Goal: Task Accomplishment & Management: Use online tool/utility

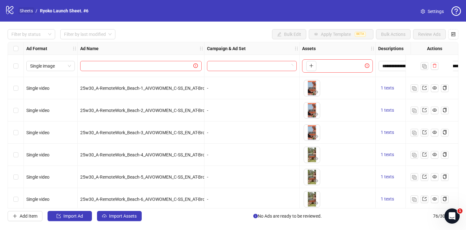
click at [27, 11] on link "Sheets" at bounding box center [26, 10] width 16 height 7
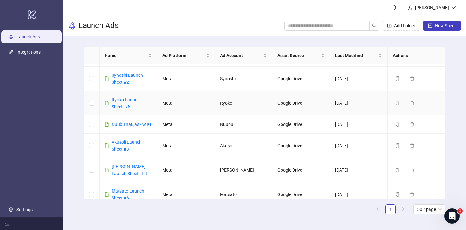
scroll to position [254, 0]
click at [28, 13] on icon at bounding box center [32, 14] width 8 height 9
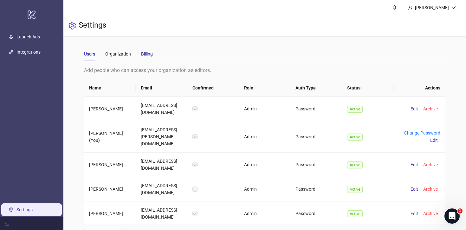
click at [146, 52] on div "Billing" at bounding box center [147, 53] width 12 height 7
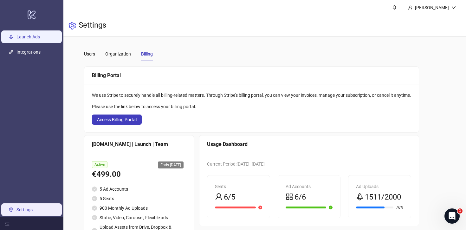
click at [33, 39] on link "Launch Ads" at bounding box center [27, 36] width 23 height 5
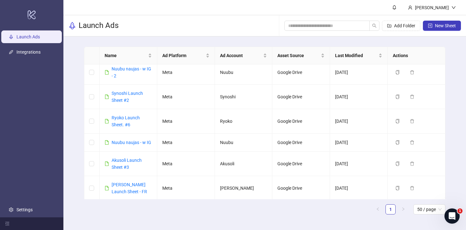
scroll to position [236, 0]
click at [121, 99] on link "Synoshi Launch Sheet #2" at bounding box center [127, 96] width 31 height 12
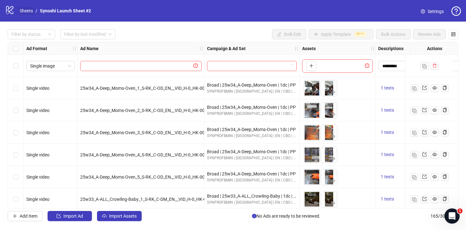
click at [28, 12] on link "Sheets" at bounding box center [26, 10] width 16 height 7
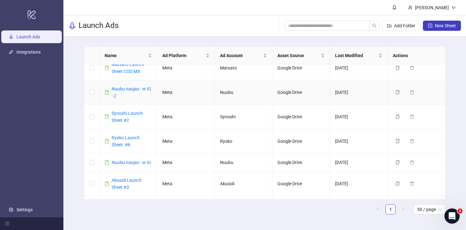
scroll to position [220, 0]
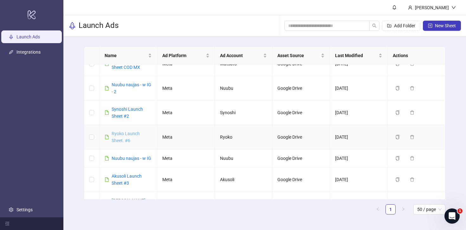
click at [123, 139] on link "Ryoko Launch Sheet. #6" at bounding box center [126, 137] width 28 height 12
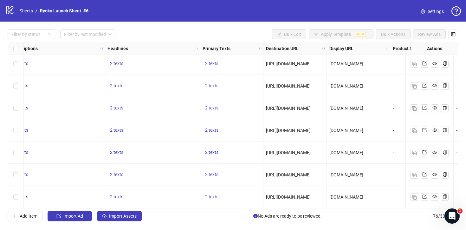
scroll to position [1535, 366]
click at [307, 61] on span "[URL][DOMAIN_NAME]" at bounding box center [287, 63] width 45 height 5
click at [310, 61] on span "[URL][DOMAIN_NAME]" at bounding box center [287, 63] width 45 height 5
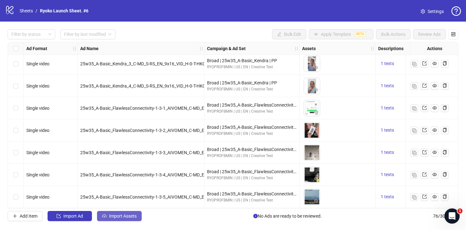
click at [118, 214] on span "Import Assets" at bounding box center [123, 215] width 28 height 5
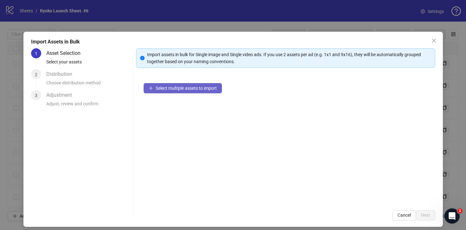
click at [182, 90] on span "Select multiple assets to import" at bounding box center [186, 88] width 61 height 5
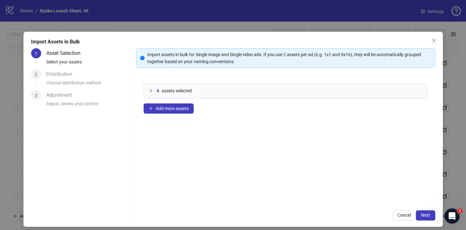
click at [435, 217] on div "Import Assets in Bulk 1 Asset Selection Select your assets 2 Distribution Choos…" at bounding box center [232, 129] width 419 height 195
click at [430, 217] on button "Next" at bounding box center [425, 215] width 19 height 10
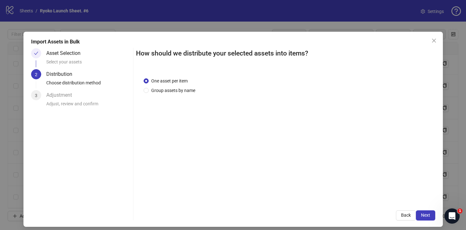
click at [430, 217] on button "Next" at bounding box center [425, 215] width 19 height 10
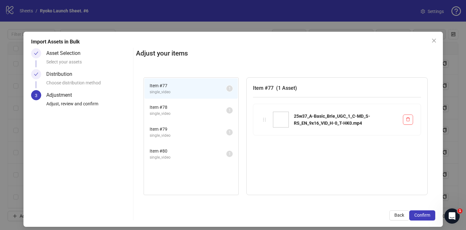
click at [430, 217] on button "Confirm" at bounding box center [422, 215] width 26 height 10
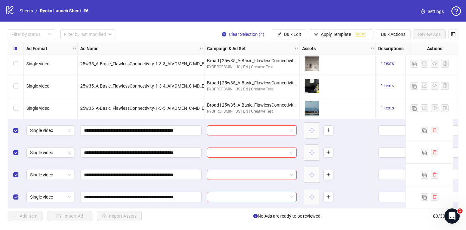
scroll to position [1624, 0]
click at [292, 125] on span at bounding box center [252, 130] width 82 height 10
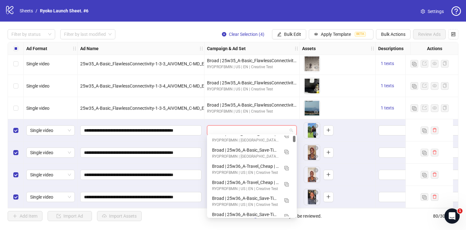
scroll to position [23, 0]
click at [287, 169] on img "button" at bounding box center [286, 167] width 4 height 4
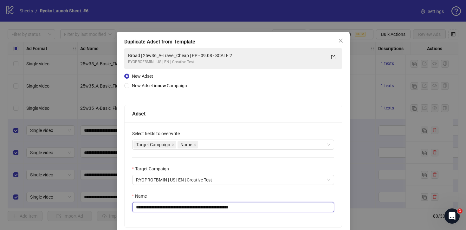
click at [259, 207] on input "**********" at bounding box center [233, 207] width 202 height 10
drag, startPoint x: 196, startPoint y: 206, endPoint x: 151, endPoint y: 206, distance: 45.0
click at [151, 206] on input "**********" at bounding box center [233, 207] width 202 height 10
paste input "**"
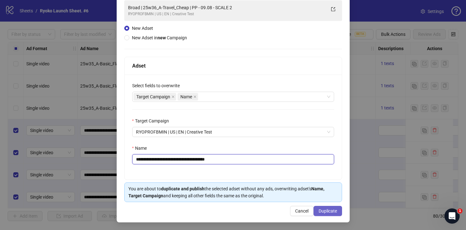
type input "**********"
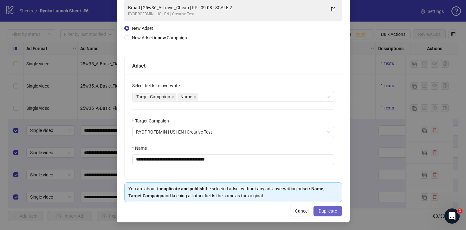
click at [325, 209] on span "Duplicate" at bounding box center [327, 210] width 18 height 5
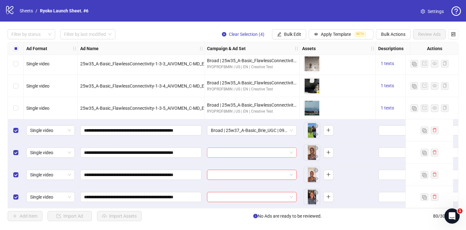
click at [289, 150] on span at bounding box center [252, 153] width 82 height 10
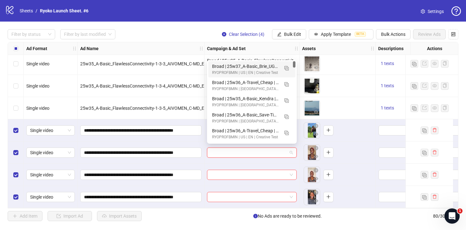
click at [250, 69] on div "Broad | 25w37_A-Basic_Brie_UGC | 09.10 | PP" at bounding box center [245, 66] width 67 height 7
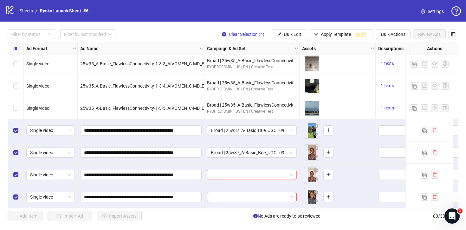
click at [291, 175] on span at bounding box center [252, 175] width 82 height 10
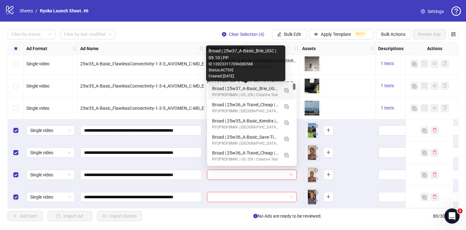
click at [259, 90] on div "Broad | 25w37_A-Basic_Brie_UGC | 09.10 | PP" at bounding box center [245, 88] width 67 height 7
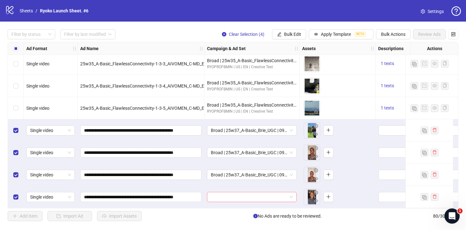
click at [292, 194] on span at bounding box center [252, 197] width 82 height 10
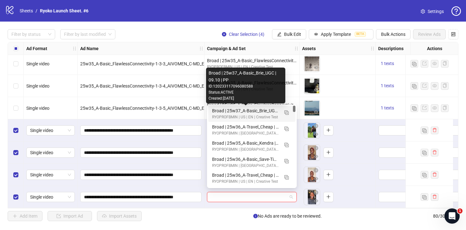
click at [258, 110] on div "Broad | 25w37_A-Basic_Brie_UGC | 09.10 | PP" at bounding box center [245, 110] width 67 height 7
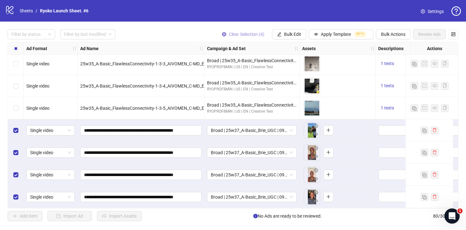
click at [250, 32] on span "Clear Selection (4)" at bounding box center [246, 34] width 35 height 5
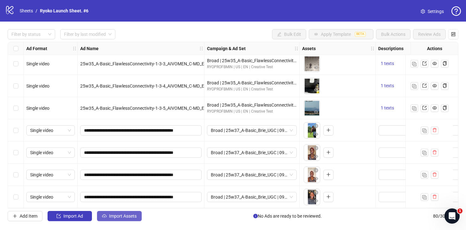
click at [127, 218] on span "Import Assets" at bounding box center [123, 215] width 28 height 5
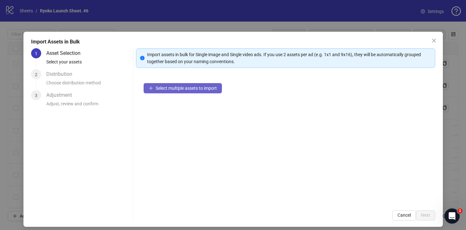
click at [164, 86] on span "Select multiple assets to import" at bounding box center [186, 88] width 61 height 5
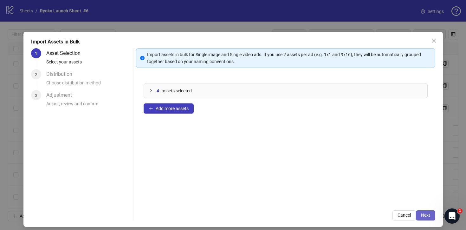
click at [418, 212] on button "Next" at bounding box center [425, 215] width 19 height 10
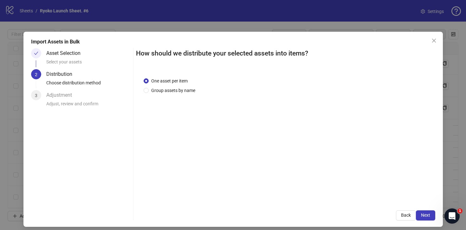
click at [418, 212] on button "Next" at bounding box center [425, 215] width 19 height 10
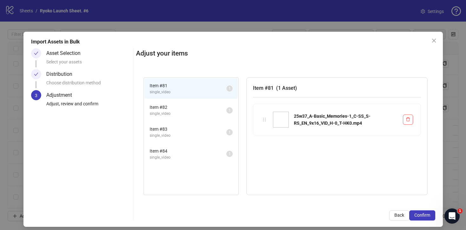
click at [418, 212] on span "Confirm" at bounding box center [422, 214] width 16 height 5
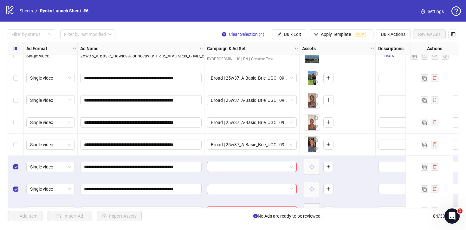
scroll to position [1713, 0]
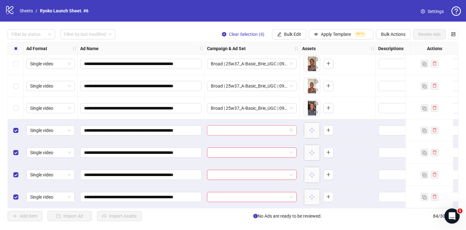
click at [291, 126] on span at bounding box center [252, 130] width 82 height 10
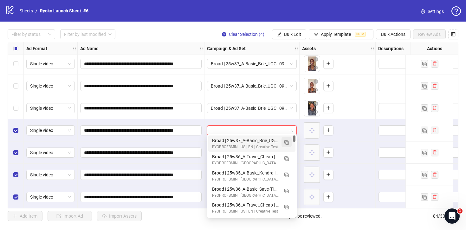
click at [286, 142] on img "button" at bounding box center [286, 142] width 4 height 4
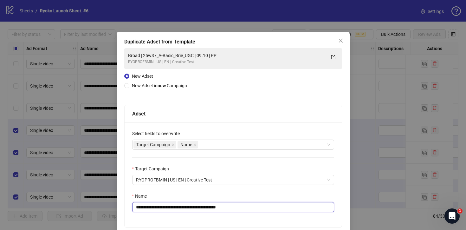
click at [253, 206] on input "**********" at bounding box center [233, 207] width 202 height 10
drag, startPoint x: 201, startPoint y: 207, endPoint x: 151, endPoint y: 206, distance: 49.4
click at [151, 206] on input "**********" at bounding box center [233, 207] width 202 height 10
paste input "**"
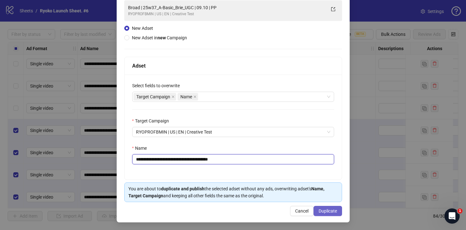
type input "**********"
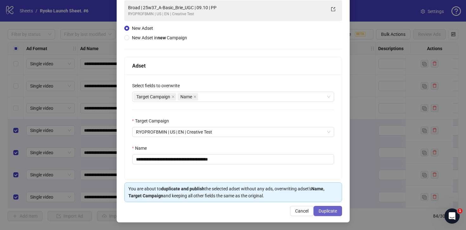
click at [324, 209] on span "Duplicate" at bounding box center [327, 210] width 18 height 5
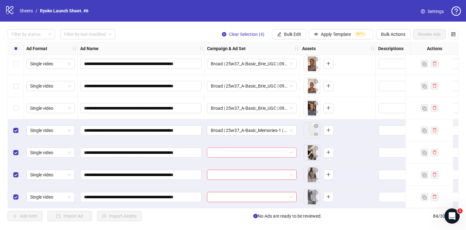
click at [293, 148] on div at bounding box center [252, 152] width 90 height 10
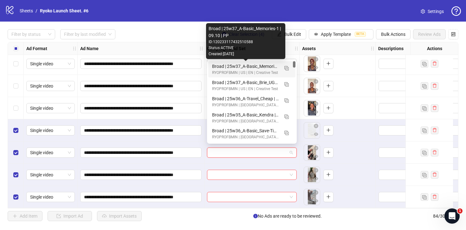
click at [260, 67] on div "Broad | 25w37_A-Basic_Memories-1 | 09.10 | PP" at bounding box center [245, 66] width 67 height 7
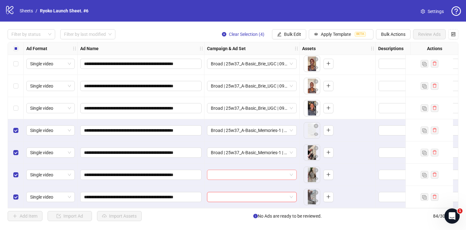
click at [291, 171] on span at bounding box center [252, 175] width 82 height 10
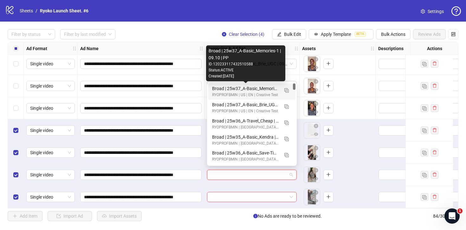
click at [254, 88] on div "Broad | 25w37_A-Basic_Memories-1 | 09.10 | PP" at bounding box center [245, 88] width 67 height 7
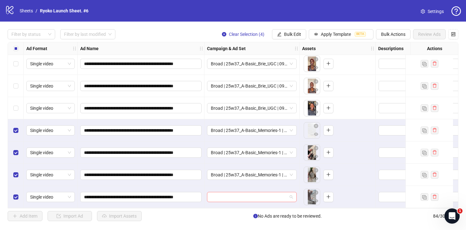
click at [293, 195] on div at bounding box center [252, 197] width 90 height 10
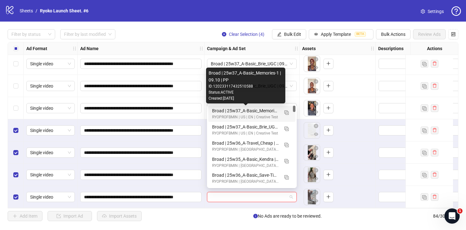
click at [252, 112] on div "Broad | 25w37_A-Basic_Memories-1 | 09.10 | PP" at bounding box center [245, 110] width 67 height 7
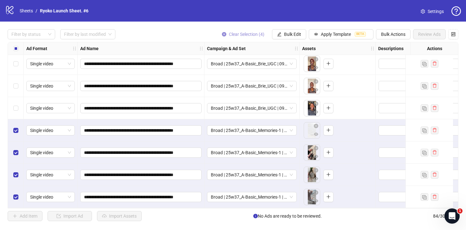
click at [222, 32] on icon "close-circle" at bounding box center [224, 34] width 4 height 4
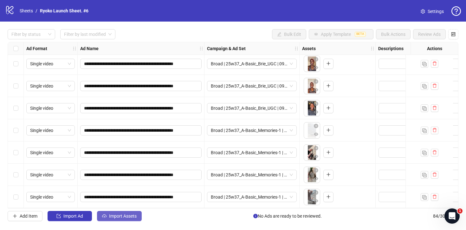
click at [133, 214] on span "Import Assets" at bounding box center [123, 215] width 28 height 5
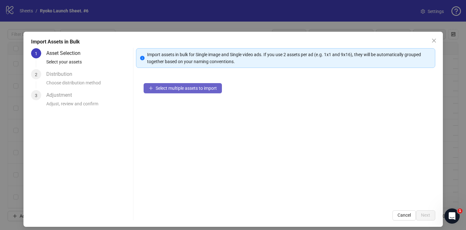
click at [177, 92] on button "Select multiple assets to import" at bounding box center [183, 88] width 78 height 10
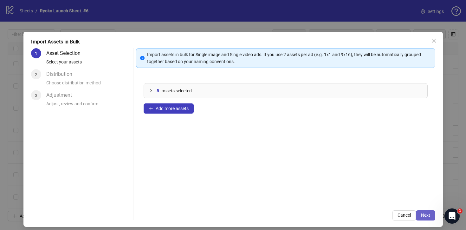
click at [424, 215] on span "Next" at bounding box center [425, 214] width 9 height 5
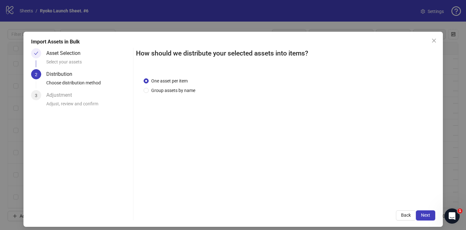
click at [424, 215] on span "Next" at bounding box center [425, 214] width 9 height 5
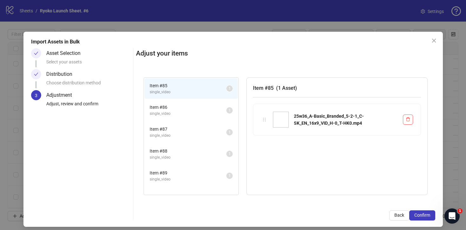
click at [424, 215] on span "Confirm" at bounding box center [422, 214] width 16 height 5
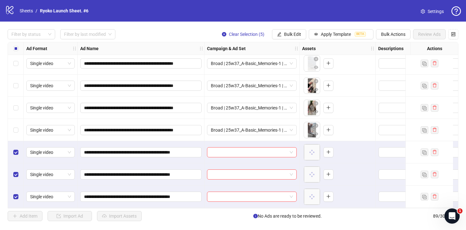
scroll to position [1823, 0]
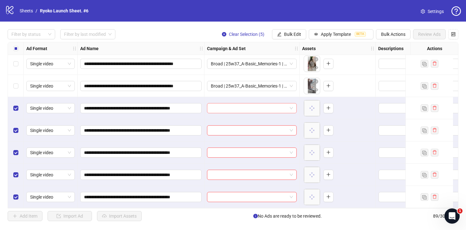
click at [293, 105] on div at bounding box center [252, 108] width 90 height 10
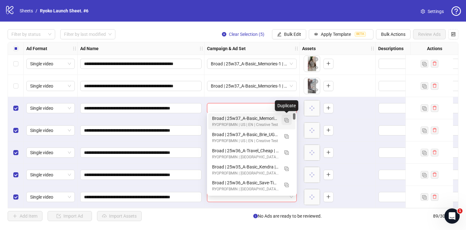
click at [285, 118] on img "button" at bounding box center [286, 120] width 4 height 4
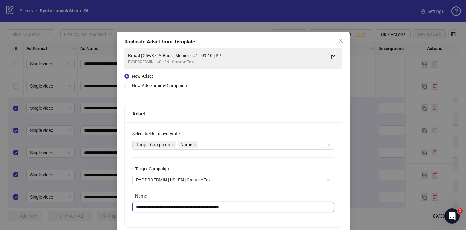
click at [253, 212] on input "**********" at bounding box center [233, 207] width 202 height 10
drag, startPoint x: 207, startPoint y: 205, endPoint x: 152, endPoint y: 205, distance: 54.8
click at [151, 205] on input "**********" at bounding box center [233, 207] width 202 height 10
paste input "**********"
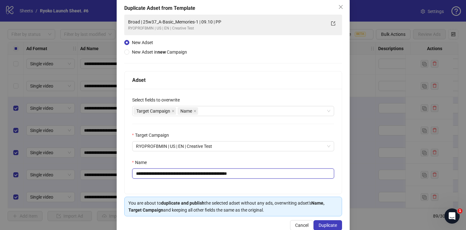
scroll to position [48, 0]
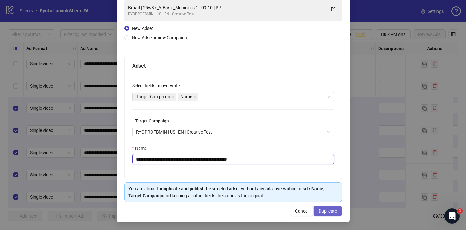
type input "**********"
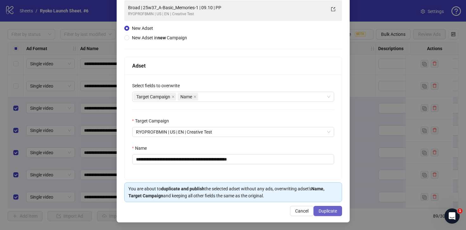
click at [328, 208] on span "Duplicate" at bounding box center [327, 210] width 18 height 5
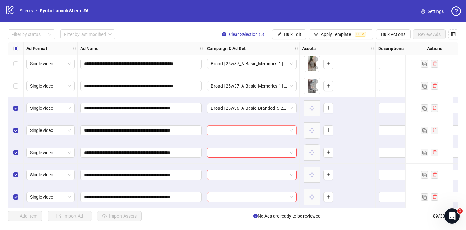
click at [292, 131] on span at bounding box center [252, 130] width 82 height 10
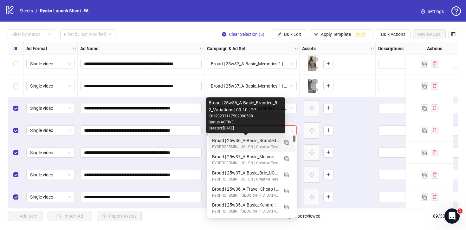
click at [261, 138] on div "Broad | 25w36_A-Basic_Branded_5-2_Variations | 09.10 | PP" at bounding box center [245, 140] width 67 height 7
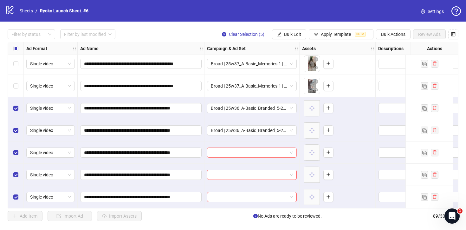
click at [293, 150] on div at bounding box center [252, 152] width 90 height 10
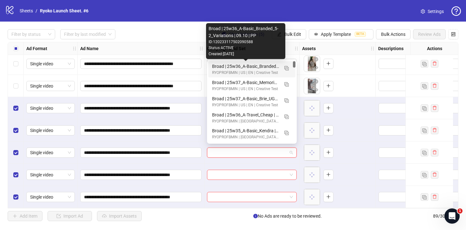
click at [259, 66] on div "Broad | 25w36_A-Basic_Branded_5-2_Variations | 09.10 | PP" at bounding box center [245, 66] width 67 height 7
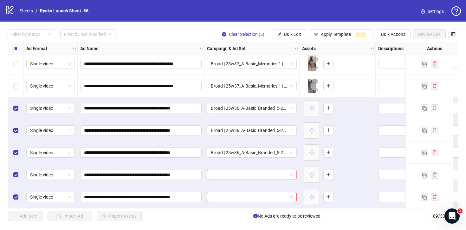
click at [292, 173] on span at bounding box center [252, 175] width 82 height 10
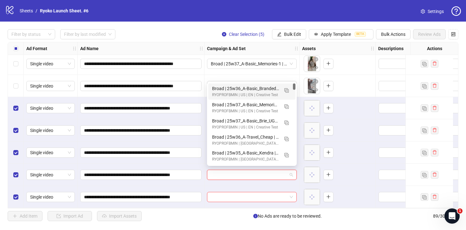
click at [263, 87] on div "Broad | 25w36_A-Basic_Branded_5-2_Variations | 09.10 | PP" at bounding box center [245, 88] width 67 height 7
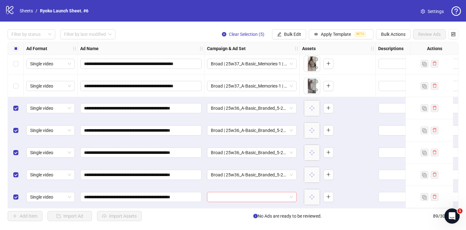
click at [291, 195] on span at bounding box center [252, 197] width 82 height 10
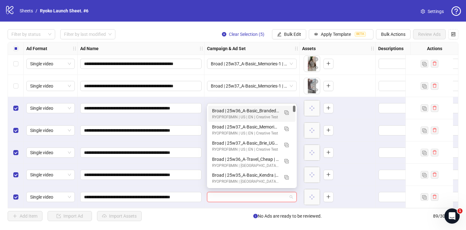
click at [258, 109] on div "Broad | 25w36_A-Basic_Branded_5-2_Variations | 09.10 | PP" at bounding box center [245, 110] width 67 height 7
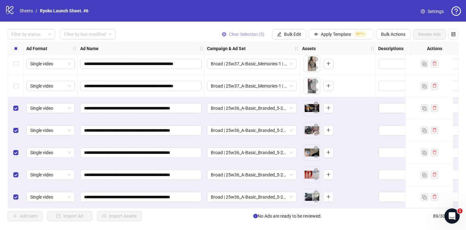
click at [222, 35] on icon "close-circle" at bounding box center [224, 34] width 4 height 4
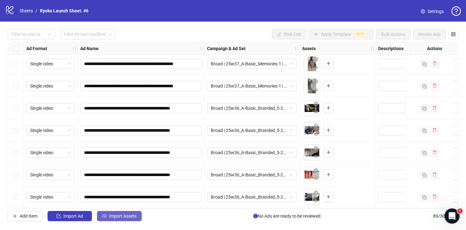
click at [121, 212] on button "Import Assets" at bounding box center [119, 216] width 45 height 10
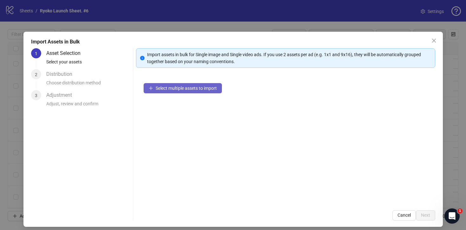
click at [164, 90] on span "Select multiple assets to import" at bounding box center [186, 88] width 61 height 5
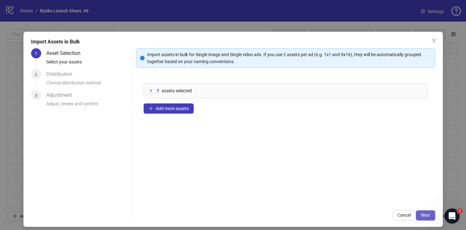
click at [422, 212] on span "Next" at bounding box center [425, 214] width 9 height 5
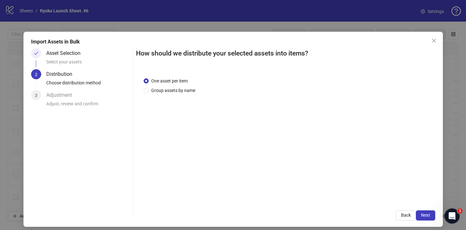
click at [422, 212] on span "Next" at bounding box center [425, 214] width 9 height 5
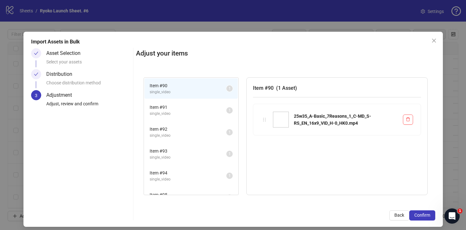
click at [422, 212] on span "Confirm" at bounding box center [422, 214] width 16 height 5
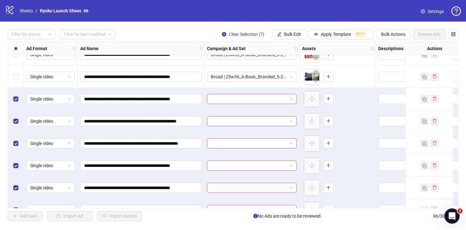
scroll to position [1940, 0]
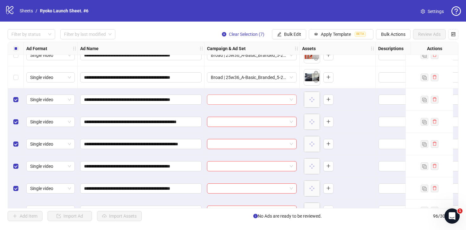
click at [290, 101] on span at bounding box center [252, 100] width 82 height 10
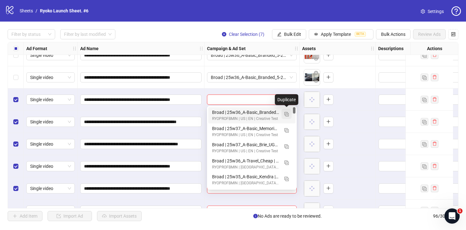
click at [288, 114] on img "button" at bounding box center [286, 114] width 4 height 4
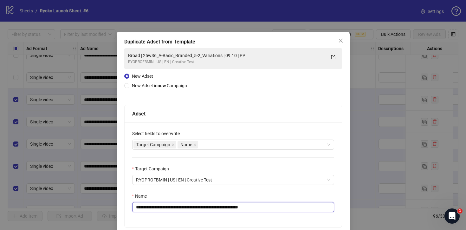
click at [272, 204] on input "**********" at bounding box center [233, 207] width 202 height 10
drag, startPoint x: 229, startPoint y: 206, endPoint x: 152, endPoint y: 207, distance: 77.6
click at [152, 207] on input "**********" at bounding box center [233, 207] width 202 height 10
paste input "text"
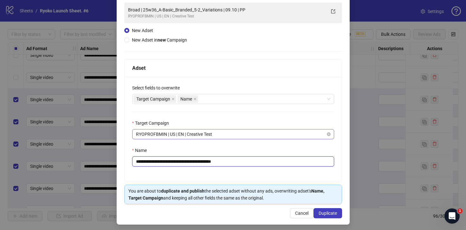
scroll to position [48, 0]
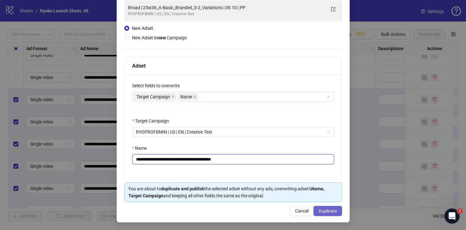
type input "**********"
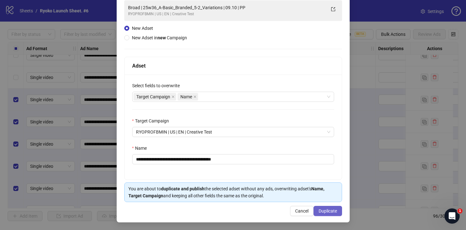
click at [323, 210] on span "Duplicate" at bounding box center [327, 210] width 18 height 5
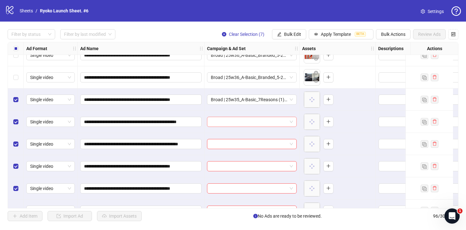
click at [291, 118] on span at bounding box center [252, 122] width 82 height 10
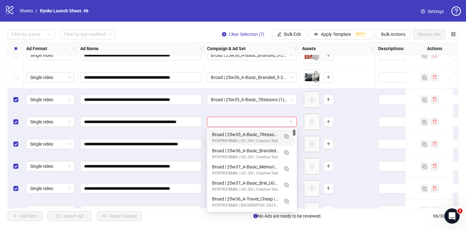
click at [264, 135] on div "Broad | 25w35_A-Basic_7Reasons (1) | 09.10 | PP" at bounding box center [245, 134] width 67 height 7
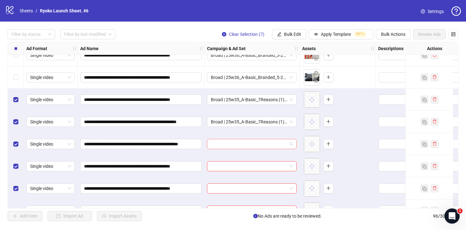
click at [291, 140] on span at bounding box center [252, 144] width 82 height 10
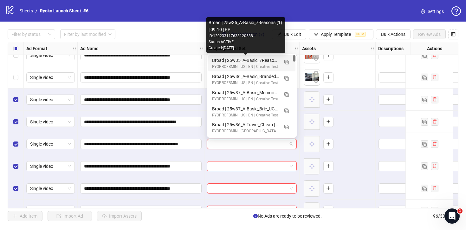
click at [258, 61] on div "Broad | 25w35_A-Basic_7Reasons (1) | 09.10 | PP" at bounding box center [245, 60] width 67 height 7
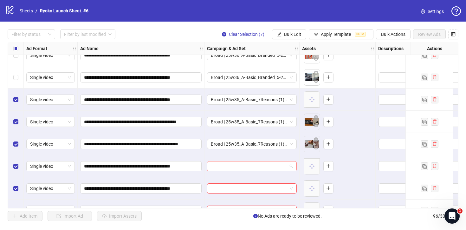
click at [288, 166] on span at bounding box center [252, 166] width 82 height 10
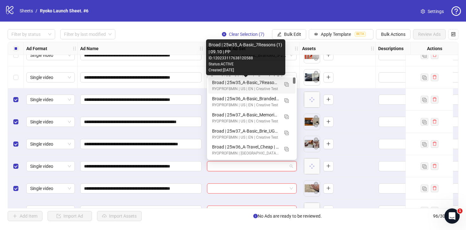
click at [258, 84] on div "Broad | 25w35_A-Basic_7Reasons (1) | 09.10 | PP" at bounding box center [245, 82] width 67 height 7
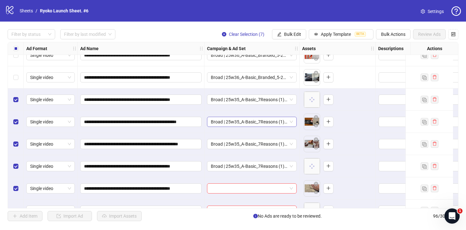
scroll to position [1979, 0]
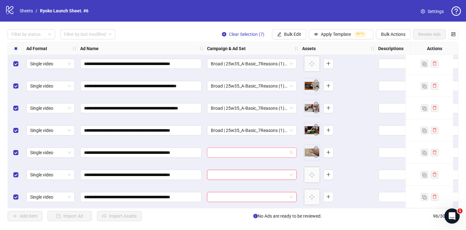
click at [293, 151] on div at bounding box center [252, 152] width 90 height 10
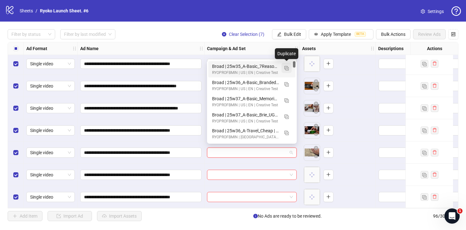
click at [286, 67] on img "button" at bounding box center [286, 68] width 4 height 4
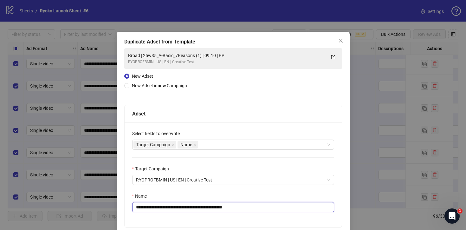
click at [247, 208] on input "**********" at bounding box center [233, 207] width 202 height 10
click at [208, 205] on input "**********" at bounding box center [233, 207] width 202 height 10
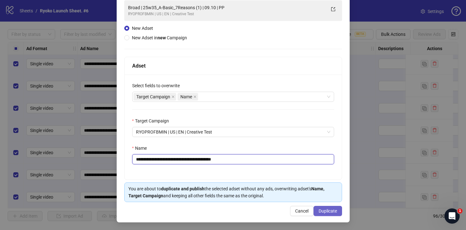
type input "**********"
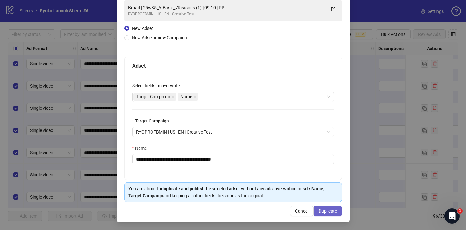
click at [319, 212] on span "Duplicate" at bounding box center [327, 210] width 18 height 5
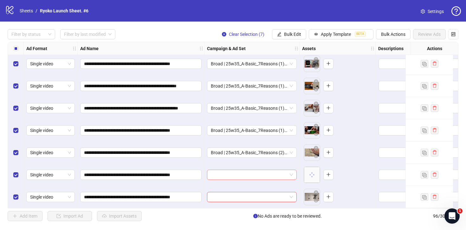
click at [292, 171] on span at bounding box center [252, 175] width 82 height 10
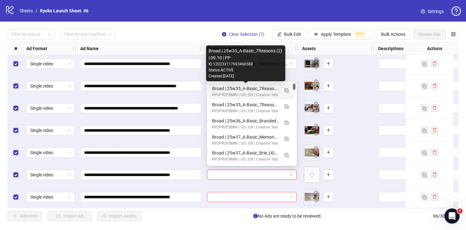
click at [262, 89] on div "Broad | 25w35_A-Basic_7Reasons (2) | 09.10 | PP" at bounding box center [245, 88] width 67 height 7
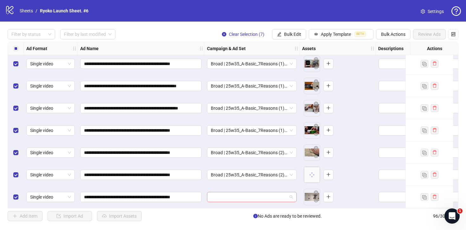
click at [292, 194] on span at bounding box center [252, 197] width 82 height 10
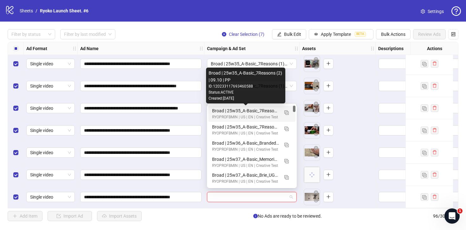
click at [265, 110] on div "Broad | 25w35_A-Basic_7Reasons (2) | 09.10 | PP" at bounding box center [245, 110] width 67 height 7
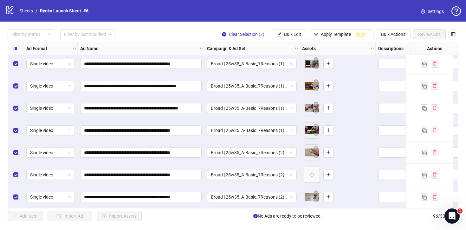
scroll to position [1933, 0]
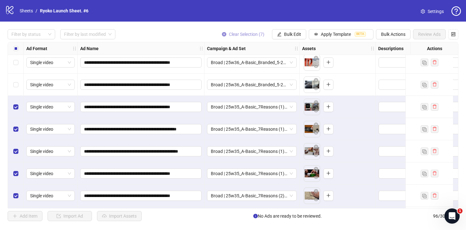
click at [224, 36] on icon "close-circle" at bounding box center [224, 34] width 4 height 4
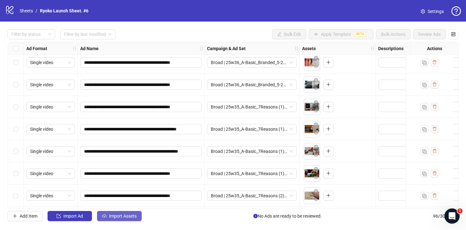
click at [135, 219] on button "Import Assets" at bounding box center [119, 216] width 45 height 10
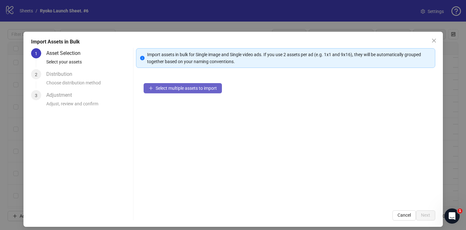
click at [202, 91] on button "Select multiple assets to import" at bounding box center [183, 88] width 78 height 10
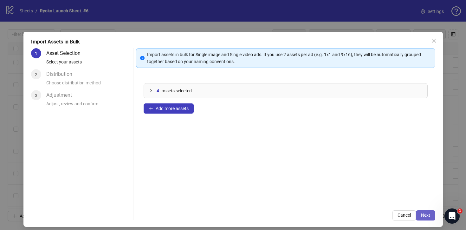
click at [423, 213] on span "Next" at bounding box center [425, 214] width 9 height 5
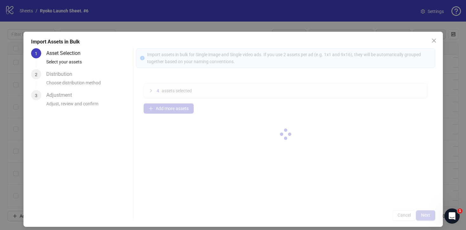
click at [423, 213] on div at bounding box center [285, 134] width 299 height 172
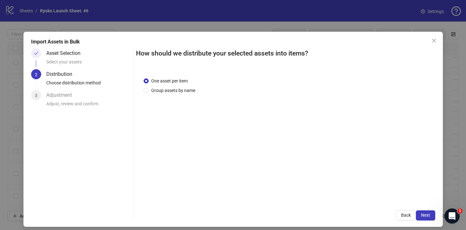
click at [423, 213] on span "Next" at bounding box center [425, 214] width 9 height 5
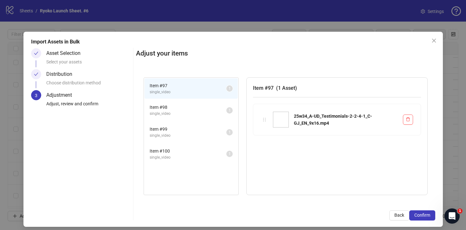
click at [423, 213] on span "Confirm" at bounding box center [422, 214] width 16 height 5
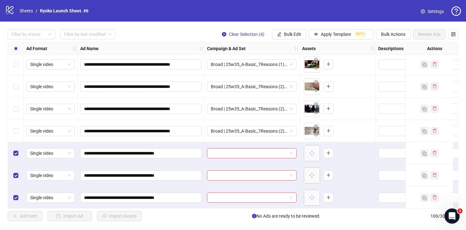
scroll to position [2067, 0]
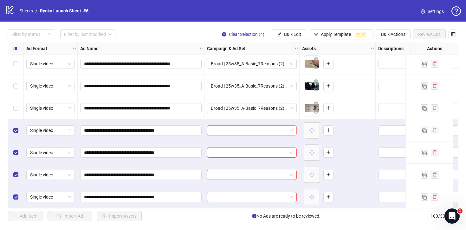
click at [291, 127] on span at bounding box center [252, 130] width 82 height 10
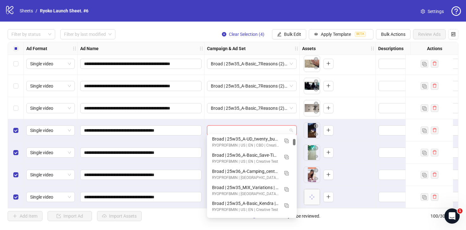
scroll to position [357, 0]
click at [289, 172] on button "button" at bounding box center [286, 172] width 10 height 10
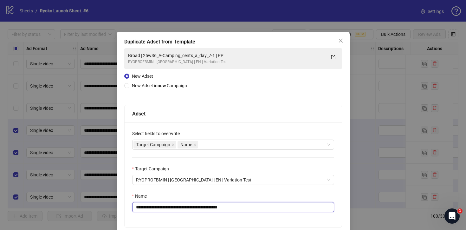
click at [269, 206] on input "**********" at bounding box center [233, 207] width 202 height 10
drag, startPoint x: 222, startPoint y: 207, endPoint x: 152, endPoint y: 209, distance: 70.4
click at [152, 209] on input "**********" at bounding box center [233, 207] width 202 height 10
paste input "***"
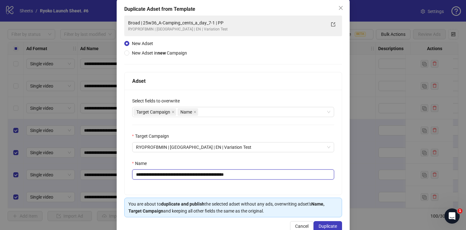
scroll to position [48, 0]
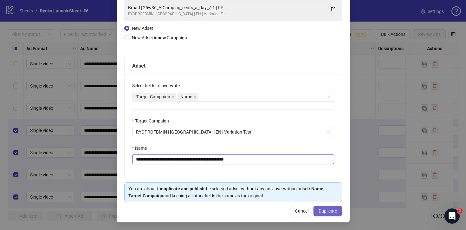
type input "**********"
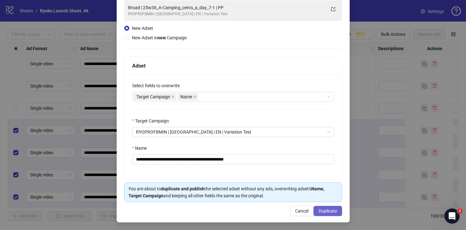
click at [318, 209] on span "Duplicate" at bounding box center [327, 210] width 18 height 5
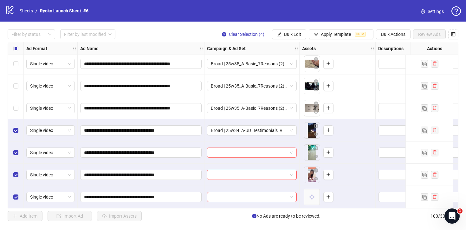
click at [293, 150] on div at bounding box center [252, 152] width 90 height 10
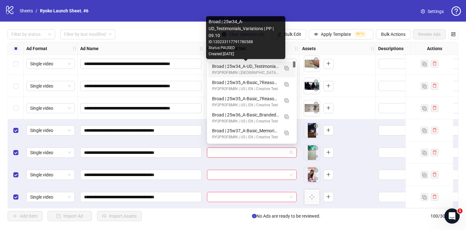
click at [265, 68] on div "Broad | 25w34_A-UD_Testimonials_Variations | PP | 09.10" at bounding box center [245, 66] width 67 height 7
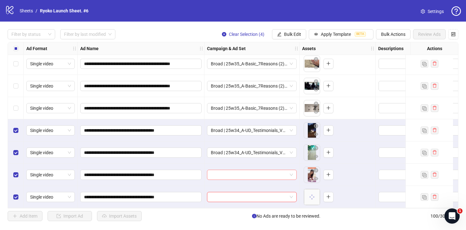
click at [292, 173] on span at bounding box center [252, 175] width 82 height 10
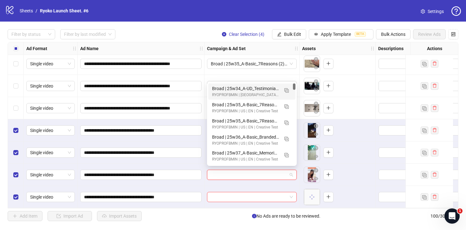
click at [261, 89] on div "Broad | 25w34_A-UD_Testimonials_Variations | PP | 09.10" at bounding box center [245, 88] width 67 height 7
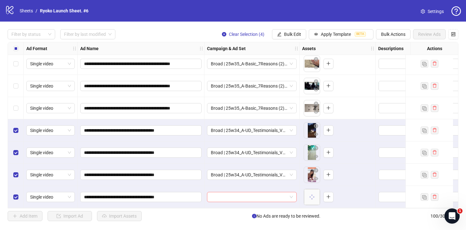
click at [291, 196] on span at bounding box center [252, 197] width 82 height 10
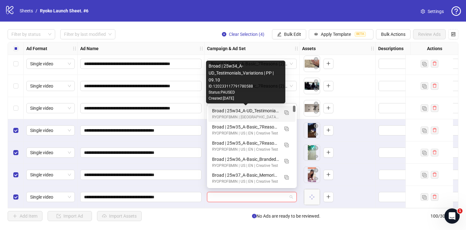
click at [263, 113] on div "Broad | 25w34_A-UD_Testimonials_Variations | PP | 09.10" at bounding box center [245, 110] width 67 height 7
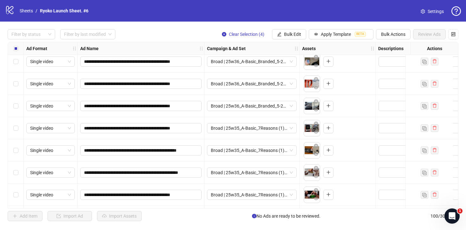
scroll to position [1911, 0]
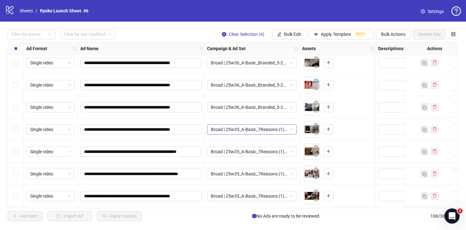
click at [292, 128] on span "Broad | 25w35_A-Basic_7Reasons (1) | 09.10 | PP" at bounding box center [252, 130] width 82 height 10
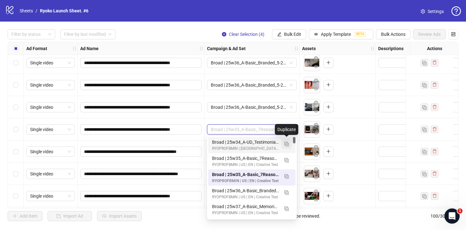
click at [286, 142] on img "button" at bounding box center [286, 144] width 4 height 4
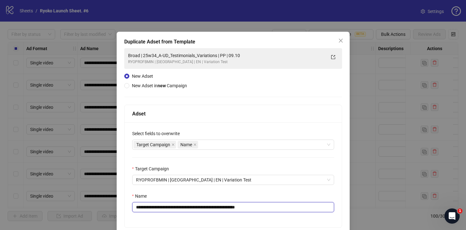
click at [266, 207] on input "**********" at bounding box center [233, 207] width 202 height 10
drag, startPoint x: 225, startPoint y: 207, endPoint x: 151, endPoint y: 207, distance: 73.2
click at [151, 207] on input "**********" at bounding box center [233, 207] width 202 height 10
paste input "text"
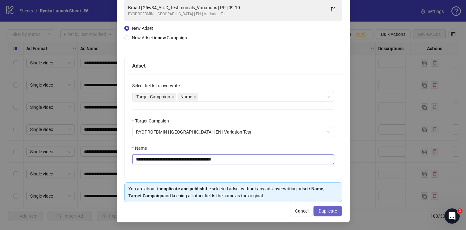
type input "**********"
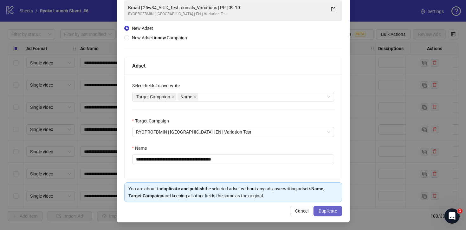
click at [326, 209] on span "Duplicate" at bounding box center [327, 210] width 18 height 5
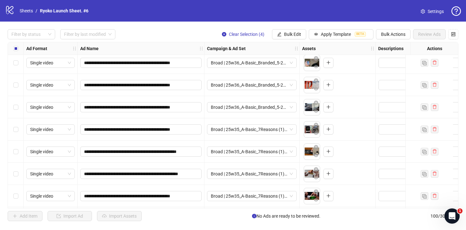
scroll to position [1929, 0]
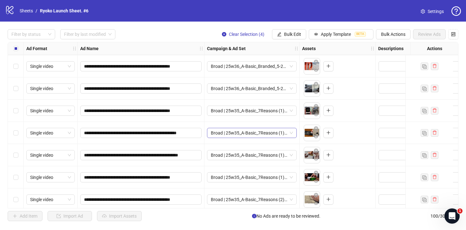
click at [291, 130] on span "Broad | 25w35_A-Basic_7Reasons (1) | 09.10 | PP" at bounding box center [252, 133] width 82 height 10
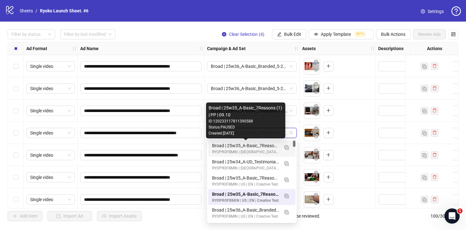
click at [266, 147] on div "Broad | 25w35_A-Basic_7Reasons (1) | PP | 09.10" at bounding box center [245, 145] width 67 height 7
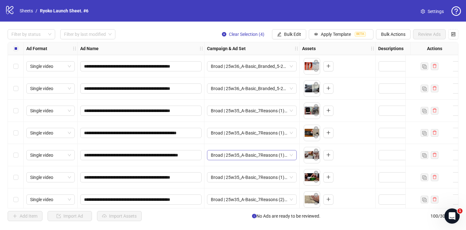
click at [291, 154] on span "Broad | 25w35_A-Basic_7Reasons (1) | 09.10 | PP" at bounding box center [252, 155] width 82 height 10
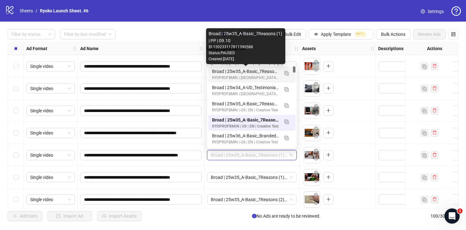
click at [261, 72] on div "Broad | 25w35_A-Basic_7Reasons (1) | PP | 09.10" at bounding box center [245, 71] width 67 height 7
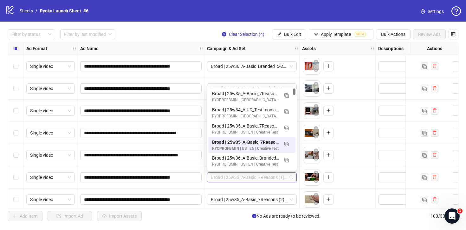
click at [291, 175] on span "Broad | 25w35_A-Basic_7Reasons (1) | 09.10 | PP" at bounding box center [252, 177] width 82 height 10
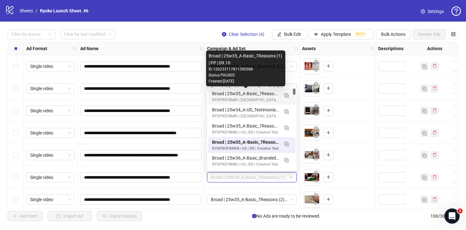
click at [266, 96] on div "Broad | 25w35_A-Basic_7Reasons (1) | PP | 09.10" at bounding box center [245, 93] width 67 height 7
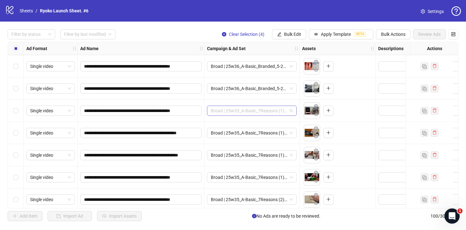
click at [288, 112] on span "Broad | 25w35_A-Basic_7Reasons (1) | PP | 09.10" at bounding box center [252, 111] width 82 height 10
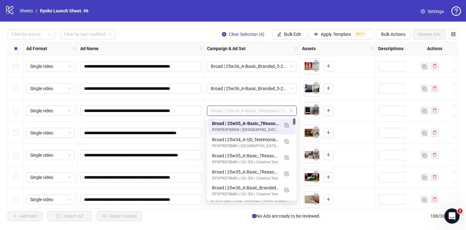
click at [335, 121] on div "To pick up a draggable item, press the space bar. While dragging, use the arrow…" at bounding box center [337, 110] width 76 height 22
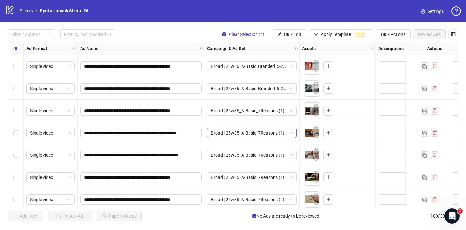
click at [293, 132] on div "Broad | 25w35_A-Basic_7Reasons (1) | PP | 09.10" at bounding box center [252, 133] width 90 height 10
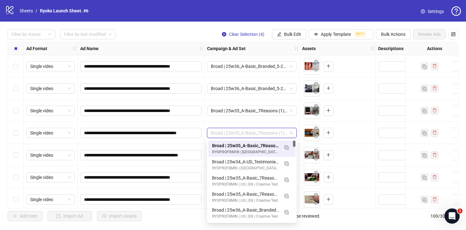
click at [349, 131] on div "To pick up a draggable item, press the space bar. While dragging, use the arrow…" at bounding box center [337, 133] width 71 height 20
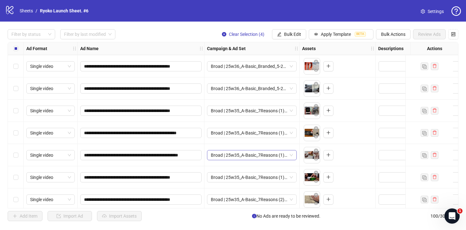
click at [296, 155] on div "Broad | 25w35_A-Basic_7Reasons (1) | PP | 09.10" at bounding box center [252, 155] width 90 height 10
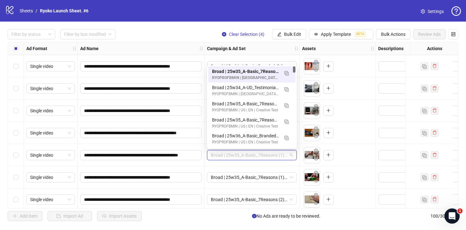
click at [348, 148] on div "To pick up a draggable item, press the space bar. While dragging, use the arrow…" at bounding box center [337, 155] width 71 height 20
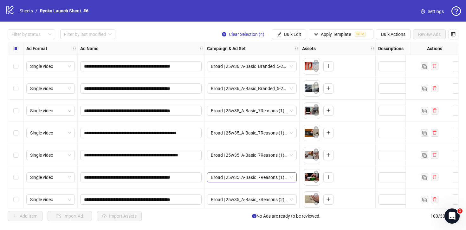
click at [291, 176] on span "Broad | 25w35_A-Basic_7Reasons (1) | PP | 09.10" at bounding box center [252, 177] width 82 height 10
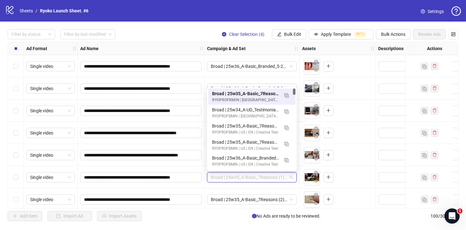
click at [352, 166] on div "To pick up a draggable item, press the space bar. While dragging, use the arrow…" at bounding box center [337, 177] width 76 height 22
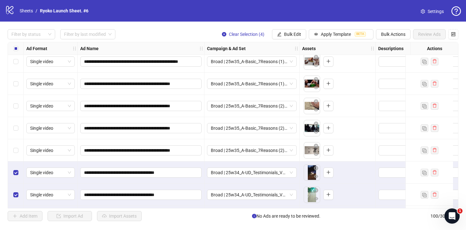
scroll to position [2023, 0]
click at [292, 106] on span "Broad | 25w35_A-Basic_7Reasons (2) | 09.10 | PP" at bounding box center [252, 106] width 82 height 10
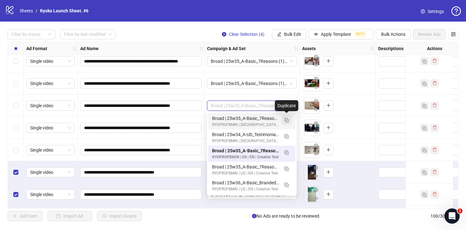
click at [286, 119] on img "button" at bounding box center [286, 120] width 4 height 4
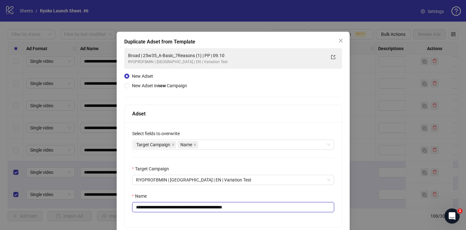
click at [253, 204] on input "**********" at bounding box center [233, 207] width 202 height 10
click at [208, 208] on input "**********" at bounding box center [233, 207] width 202 height 10
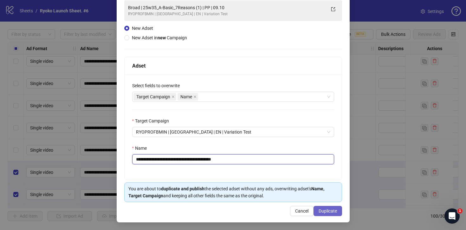
type input "**********"
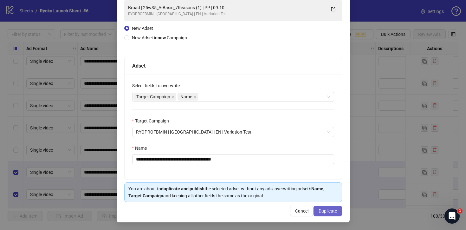
click at [321, 212] on span "Duplicate" at bounding box center [327, 210] width 18 height 5
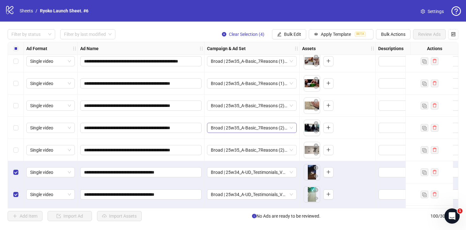
click at [291, 128] on span "Broad | 25w35_A-Basic_7Reasons (2) | 09.10 | PP" at bounding box center [252, 128] width 82 height 10
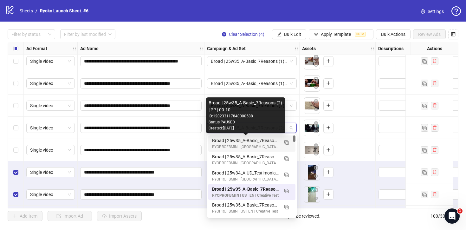
click at [260, 140] on div "Broad | 25w35_A-Basic_7Reasons (2) | PP | 09.10" at bounding box center [245, 140] width 67 height 7
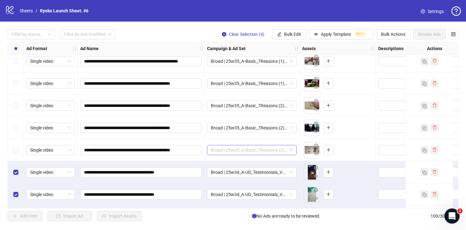
click at [292, 152] on span "Broad | 25w35_A-Basic_7Reasons (2) | 09.10 | PP" at bounding box center [252, 150] width 82 height 10
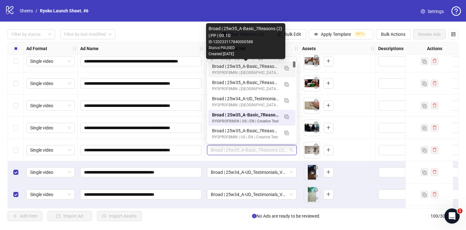
click at [266, 67] on div "Broad | 25w35_A-Basic_7Reasons (2) | PP | 09.10" at bounding box center [245, 66] width 67 height 7
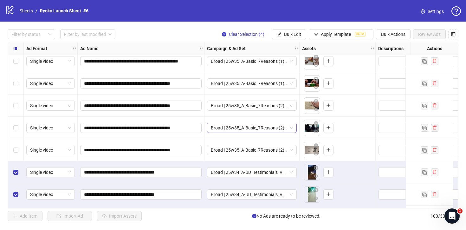
click at [290, 129] on span "Broad | 25w35_A-Basic_7Reasons (2) | PP | 09.10" at bounding box center [252, 128] width 82 height 10
click at [350, 140] on div "To pick up a draggable item, press the space bar. While dragging, use the arrow…" at bounding box center [337, 150] width 71 height 20
click at [290, 151] on span "Broad | 25w35_A-Basic_7Reasons (2) | PP | 09.10" at bounding box center [252, 150] width 82 height 10
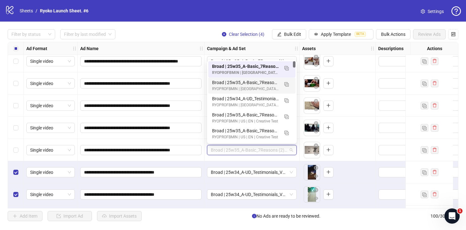
click at [357, 154] on div "To pick up a draggable item, press the space bar. While dragging, use the arrow…" at bounding box center [337, 150] width 71 height 20
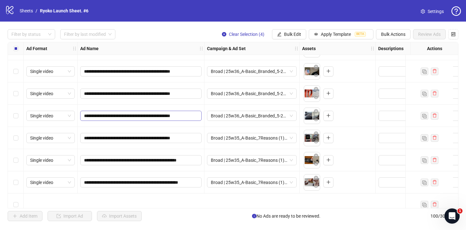
scroll to position [1822, 0]
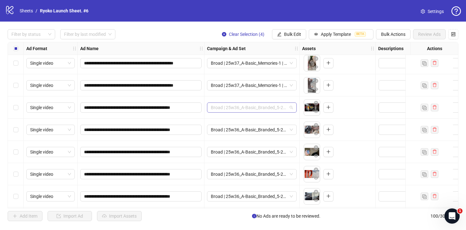
click at [295, 107] on div "Broad | 25w36_A-Basic_Branded_5-2_Variations | 09.10 | PP" at bounding box center [252, 107] width 90 height 10
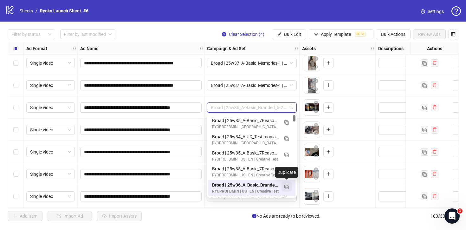
click at [285, 186] on img "button" at bounding box center [286, 186] width 4 height 4
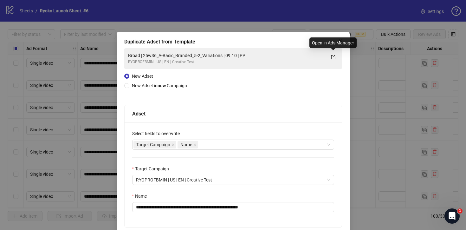
click at [341, 42] on div "Open in Ads Manager" at bounding box center [332, 42] width 47 height 11
click at [336, 36] on button "Close" at bounding box center [341, 40] width 10 height 10
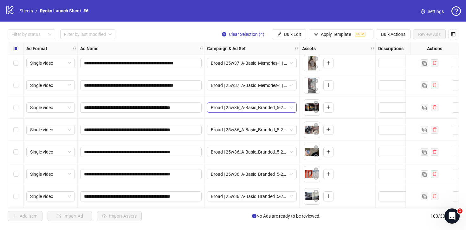
click at [290, 106] on span "Broad | 25w36_A-Basic_Branded_5-2_Variations | 09.10 | PP" at bounding box center [252, 108] width 82 height 10
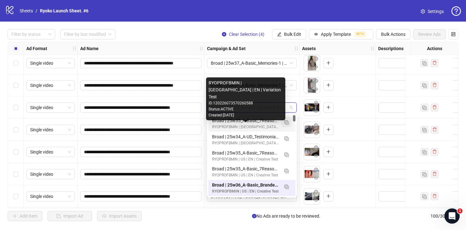
click at [285, 120] on img "button" at bounding box center [286, 122] width 4 height 4
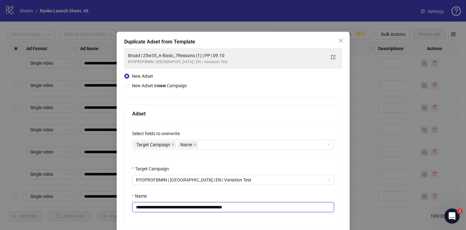
click at [254, 204] on input "**********" at bounding box center [233, 207] width 202 height 10
drag, startPoint x: 209, startPoint y: 206, endPoint x: 151, endPoint y: 207, distance: 58.0
click at [151, 207] on input "**********" at bounding box center [233, 207] width 202 height 10
paste input "**********"
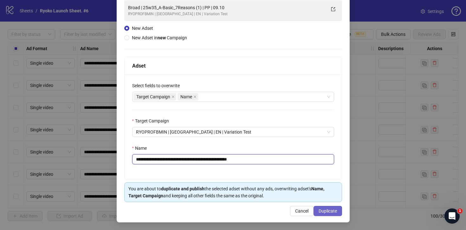
type input "**********"
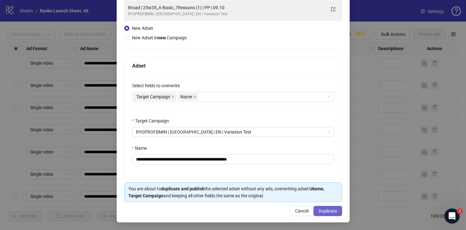
click at [330, 210] on span "Duplicate" at bounding box center [327, 210] width 18 height 5
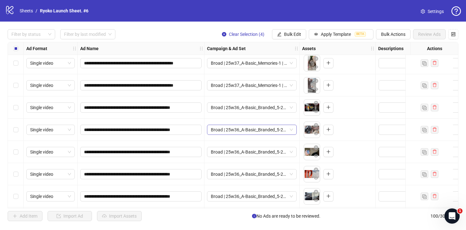
click at [289, 128] on span "Broad | 25w36_A-Basic_Branded_5-2_Variations | 09.10 | PP" at bounding box center [252, 130] width 82 height 10
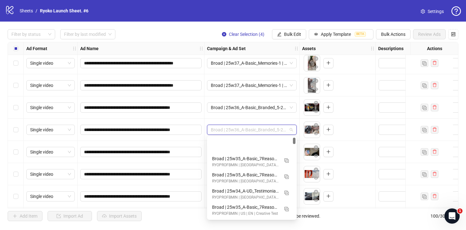
scroll to position [32, 0]
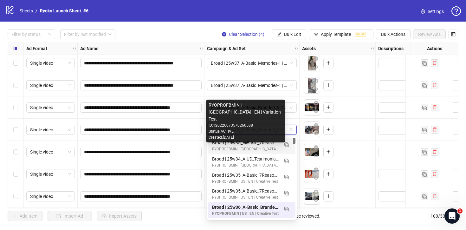
click at [261, 151] on div "RYOPROFBMIN | [GEOGRAPHIC_DATA] | EN | Variation Test" at bounding box center [245, 149] width 67 height 6
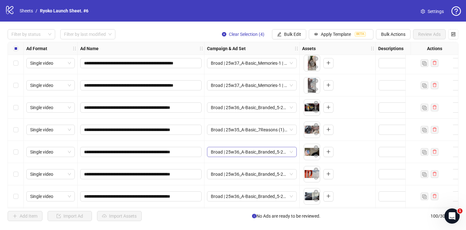
click at [292, 151] on span "Broad | 25w36_A-Basic_Branded_5-2_Variations | 09.10 | PP" at bounding box center [252, 152] width 82 height 10
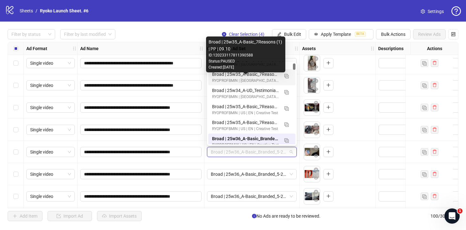
scroll to position [15, 0]
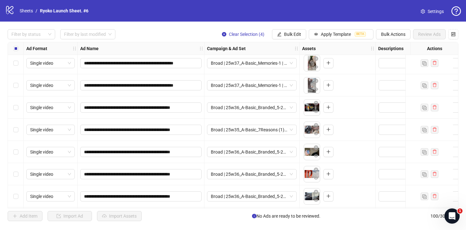
click at [298, 159] on div "Broad | 25w36_A-Basic_Branded_5-2_Variations | 09.10 | PP" at bounding box center [251, 152] width 95 height 22
click at [292, 109] on span "Broad | 25w36_A-Basic_Branded_5-2_Variations | PP | 09.10" at bounding box center [252, 108] width 82 height 10
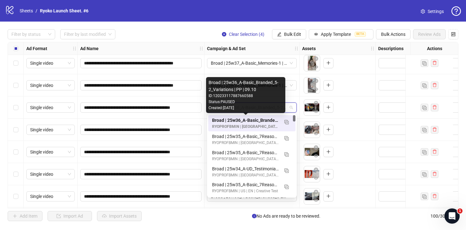
click at [265, 121] on div "Broad | 25w36_A-Basic_Branded_5-2_Variations | PP | 09.10" at bounding box center [245, 120] width 67 height 7
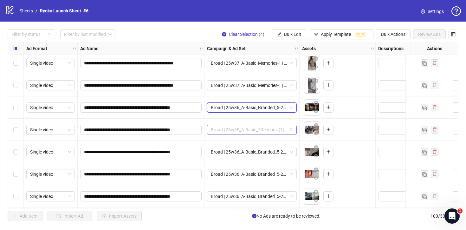
click at [290, 129] on span "Broad | 25w35_A-Basic_7Reasons (1) | PP | 09.10" at bounding box center [252, 130] width 82 height 10
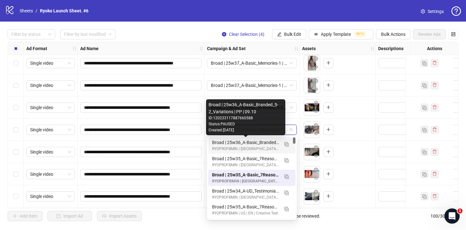
click at [264, 141] on div "Broad | 25w36_A-Basic_Branded_5-2_Variations | PP | 09.10" at bounding box center [245, 142] width 67 height 7
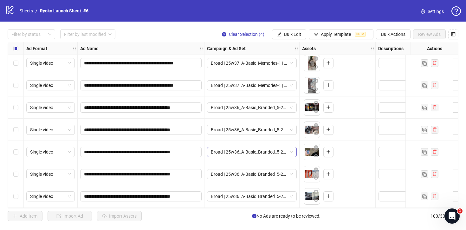
scroll to position [32, 0]
click at [292, 152] on span "Broad | 25w36_A-Basic_Branded_5-2_Variations | 09.10 | PP" at bounding box center [252, 152] width 82 height 10
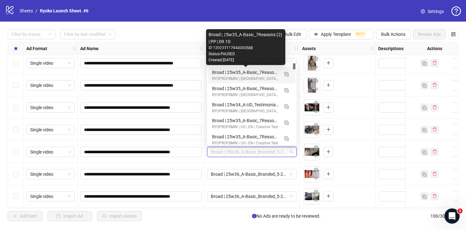
scroll to position [0, 0]
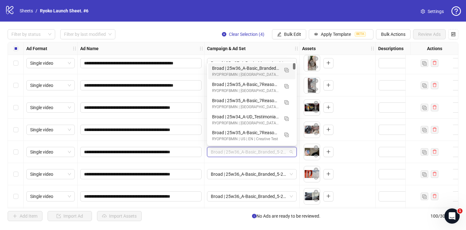
drag, startPoint x: 294, startPoint y: 67, endPoint x: 294, endPoint y: 61, distance: 5.1
click at [294, 62] on div "120233117887660588 120233117840000588 Broad | 25w36_A-Basic_Branded_5-2_Variati…" at bounding box center [252, 104] width 90 height 84
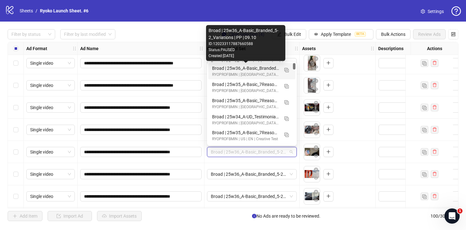
click at [257, 68] on div "Broad | 25w36_A-Basic_Branded_5-2_Variations | PP | 09.10" at bounding box center [245, 68] width 67 height 7
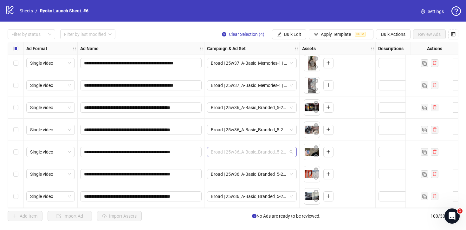
click at [276, 151] on span "Broad | 25w36_A-Basic_Branded_5-2_Variations | PP | 09.10" at bounding box center [252, 152] width 82 height 10
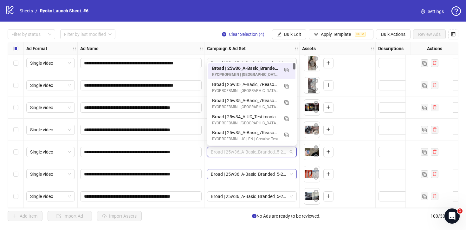
click at [284, 172] on span "Broad | 25w36_A-Basic_Branded_5-2_Variations | 09.10 | PP" at bounding box center [252, 174] width 82 height 10
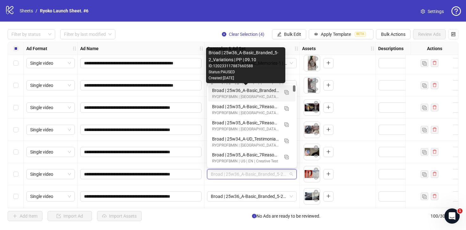
click at [261, 90] on div "Broad | 25w36_A-Basic_Branded_5-2_Variations | PP | 09.10" at bounding box center [245, 90] width 67 height 7
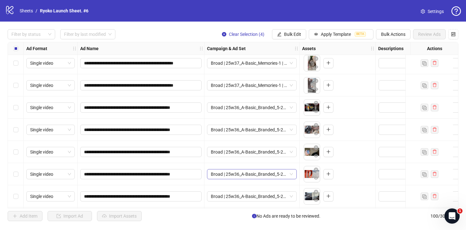
click at [269, 173] on span "Broad | 25w36_A-Basic_Branded_5-2_Variations | PP | 09.10" at bounding box center [252, 174] width 82 height 10
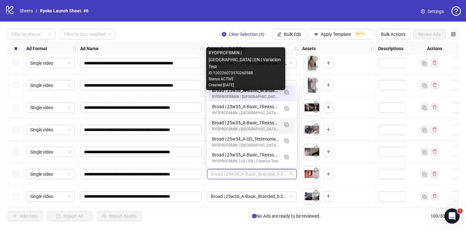
type input "*"
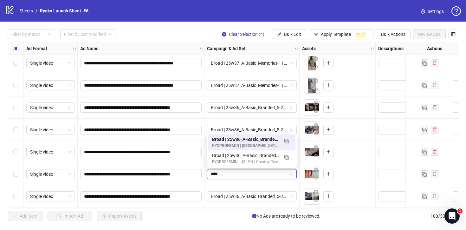
type input "*****"
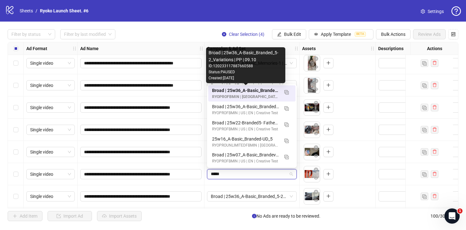
click at [267, 91] on div "Broad | 25w36_A-Basic_Branded_5-2_Variations | PP | 09.10" at bounding box center [245, 90] width 67 height 7
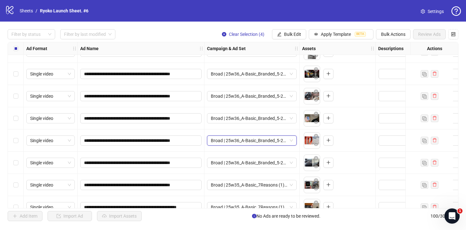
scroll to position [1861, 0]
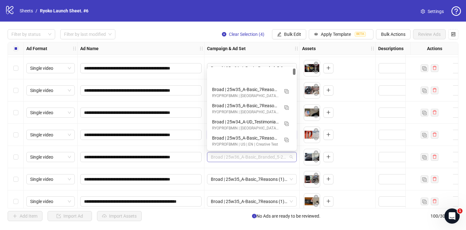
click at [284, 155] on span "Broad | 25w36_A-Basic_Branded_5-2_Variations | 09.10 | PP" at bounding box center [252, 157] width 82 height 10
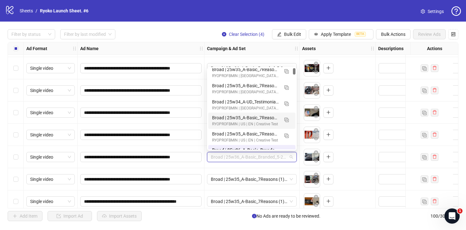
scroll to position [0, 0]
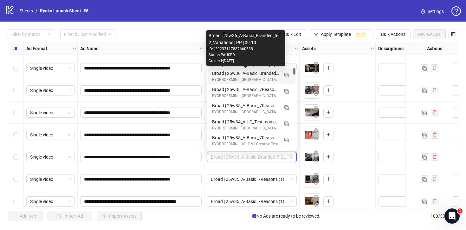
click at [264, 74] on div "Broad | 25w36_A-Basic_Branded_5-2_Variations | PP | 09.10" at bounding box center [245, 73] width 67 height 7
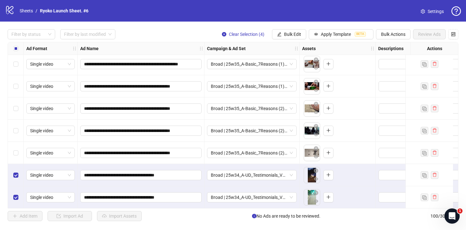
scroll to position [2067, 0]
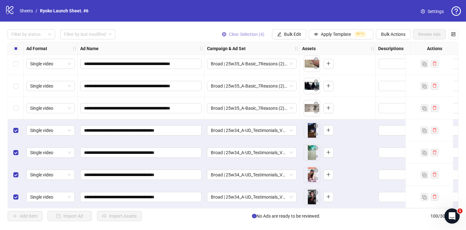
click at [248, 37] on button "Clear Selection (4)" at bounding box center [243, 34] width 53 height 10
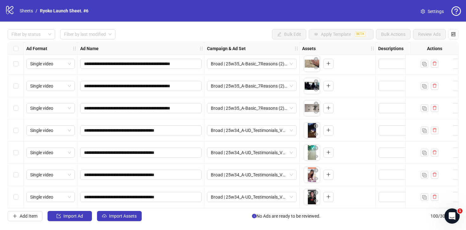
click at [129, 223] on div "**********" at bounding box center [233, 125] width 466 height 207
click at [130, 217] on span "Import Assets" at bounding box center [123, 215] width 28 height 5
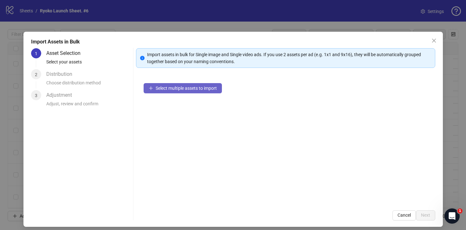
click at [186, 83] on button "Select multiple assets to import" at bounding box center [183, 88] width 78 height 10
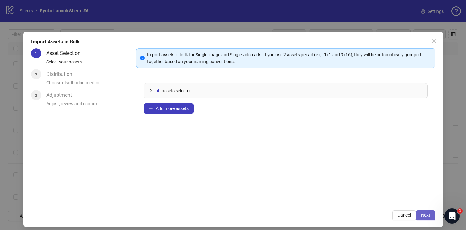
click at [427, 215] on span "Next" at bounding box center [425, 214] width 9 height 5
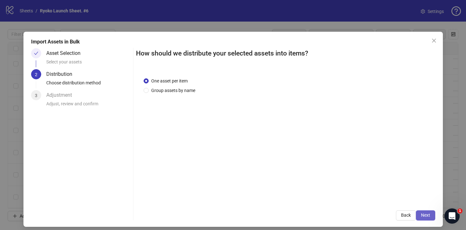
click at [426, 216] on span "Next" at bounding box center [425, 214] width 9 height 5
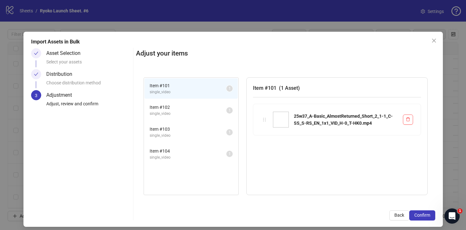
click at [426, 216] on span "Confirm" at bounding box center [422, 214] width 16 height 5
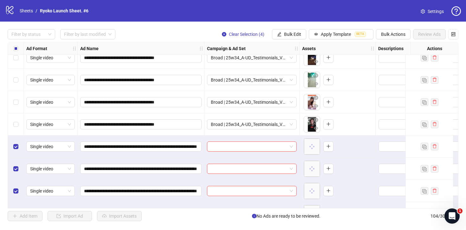
scroll to position [2156, 0]
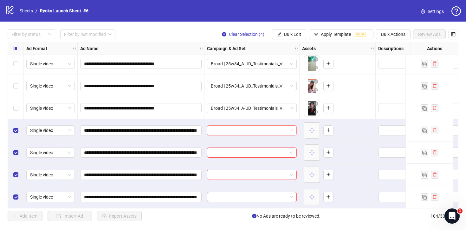
click at [291, 128] on span at bounding box center [252, 130] width 82 height 10
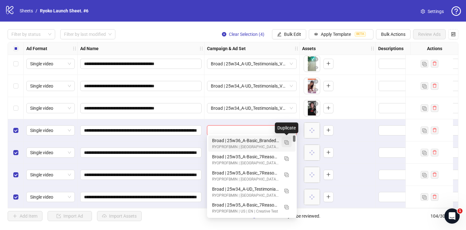
click at [285, 141] on img "button" at bounding box center [286, 142] width 4 height 4
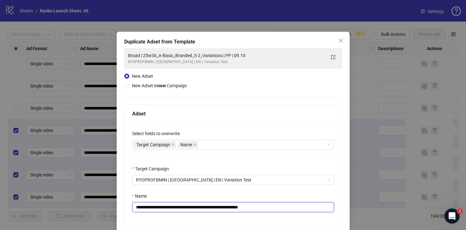
click at [285, 210] on input "**********" at bounding box center [233, 207] width 202 height 10
drag, startPoint x: 229, startPoint y: 208, endPoint x: 151, endPoint y: 207, distance: 77.9
click at [151, 207] on input "**********" at bounding box center [233, 207] width 202 height 10
paste input "****"
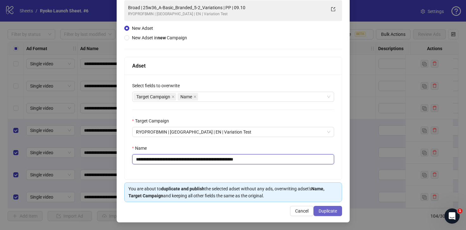
type input "**********"
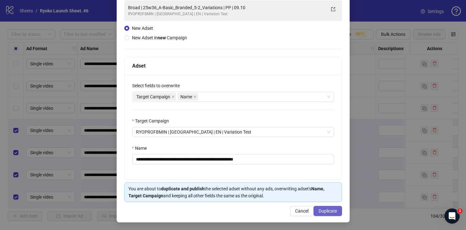
click at [325, 211] on span "Duplicate" at bounding box center [327, 210] width 18 height 5
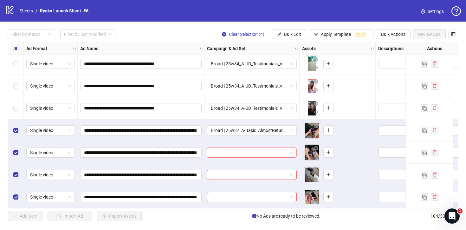
click at [293, 150] on div at bounding box center [252, 152] width 90 height 10
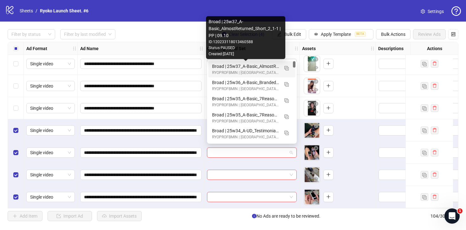
click at [274, 64] on div "Broad | 25w37_A-Basic_AlmostReturned_Short_2_1-1 | PP | 09.10" at bounding box center [245, 66] width 67 height 7
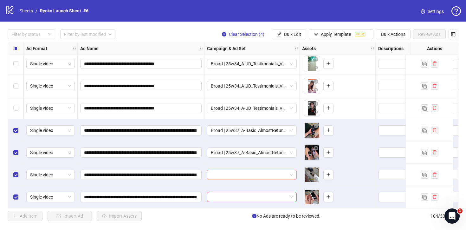
click at [293, 173] on div at bounding box center [252, 175] width 90 height 10
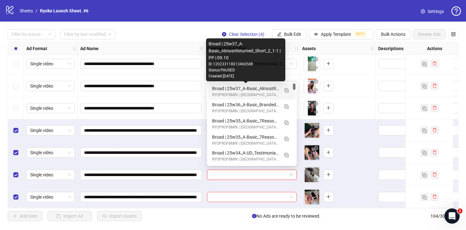
click at [272, 87] on div "Broad | 25w37_A-Basic_AlmostReturned_Short_2_1-1 | PP | 09.10" at bounding box center [245, 88] width 67 height 7
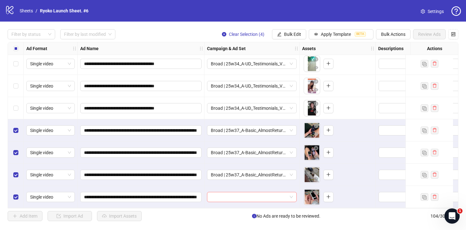
click at [293, 197] on div at bounding box center [252, 197] width 90 height 10
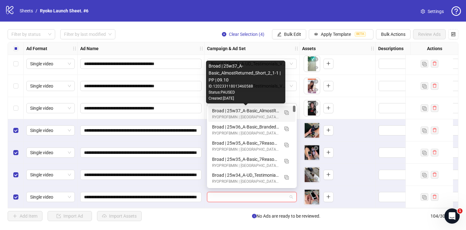
click at [276, 110] on div "Broad | 25w37_A-Basic_AlmostReturned_Short_2_1-1 | PP | 09.10" at bounding box center [245, 110] width 67 height 7
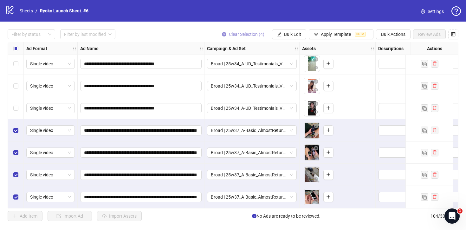
click at [223, 33] on icon "close-circle" at bounding box center [224, 34] width 4 height 4
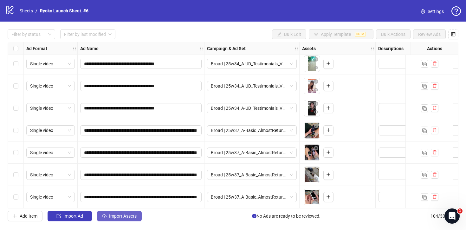
click at [127, 215] on span "Import Assets" at bounding box center [123, 215] width 28 height 5
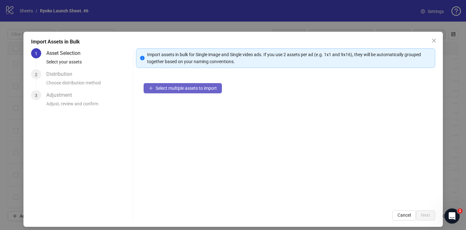
click at [193, 89] on span "Select multiple assets to import" at bounding box center [186, 88] width 61 height 5
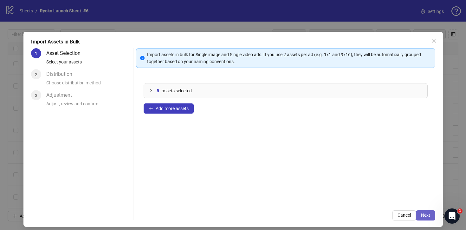
click at [420, 211] on button "Next" at bounding box center [425, 215] width 19 height 10
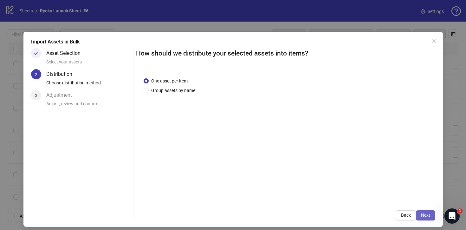
click at [429, 213] on span "Next" at bounding box center [425, 214] width 9 height 5
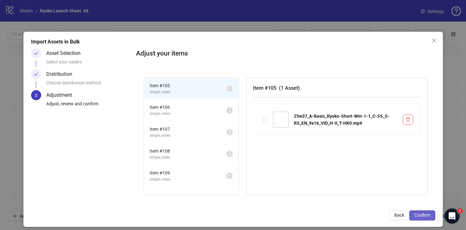
click at [425, 213] on span "Confirm" at bounding box center [422, 214] width 16 height 5
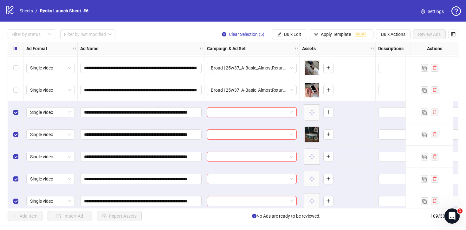
scroll to position [2267, 0]
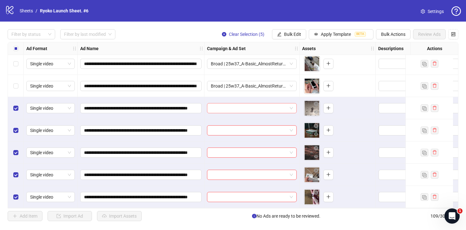
click at [290, 106] on span at bounding box center [252, 108] width 82 height 10
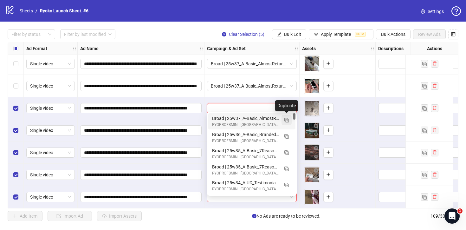
click at [288, 119] on img "button" at bounding box center [286, 120] width 4 height 4
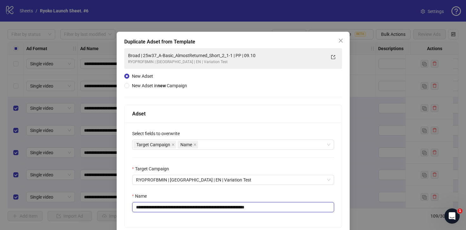
click at [279, 207] on input "**********" at bounding box center [233, 207] width 202 height 10
drag, startPoint x: 240, startPoint y: 206, endPoint x: 151, endPoint y: 208, distance: 88.1
click at [151, 208] on input "**********" at bounding box center [233, 207] width 202 height 10
paste input "text"
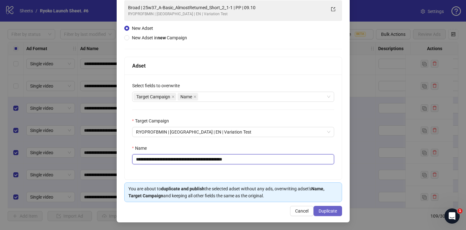
type input "**********"
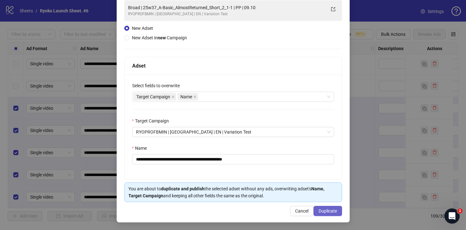
click at [329, 212] on span "Duplicate" at bounding box center [327, 210] width 18 height 5
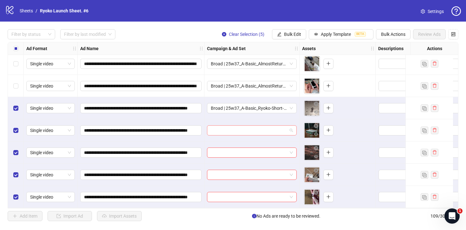
click at [291, 125] on span at bounding box center [252, 130] width 82 height 10
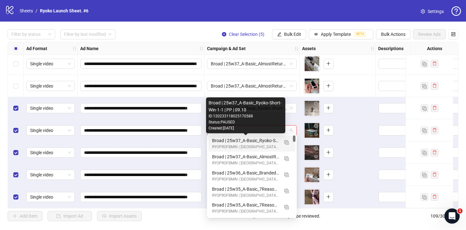
click at [272, 140] on div "Broad | 25w37_A-Basic_Ryoko-Short-Win-1-1 | PP | 09.10" at bounding box center [245, 140] width 67 height 7
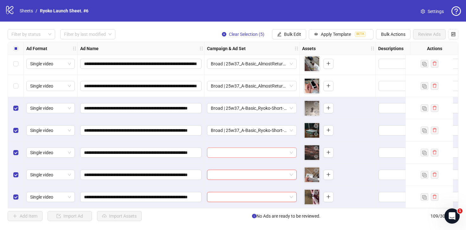
click at [291, 151] on span at bounding box center [252, 153] width 82 height 10
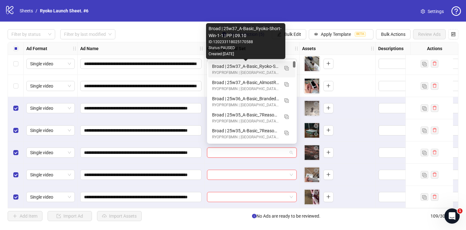
click at [261, 65] on div "Broad | 25w37_A-Basic_Ryoko-Short-Win-1-1 | PP | 09.10" at bounding box center [245, 66] width 67 height 7
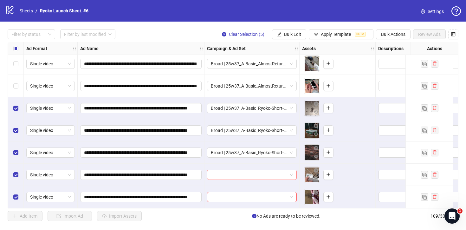
click at [292, 173] on span at bounding box center [252, 175] width 82 height 10
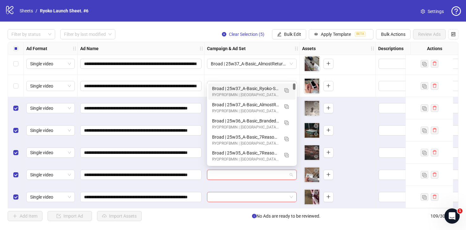
click at [266, 92] on div "RYOPROFBMIN | [GEOGRAPHIC_DATA] | EN | Variation Test" at bounding box center [245, 95] width 67 height 6
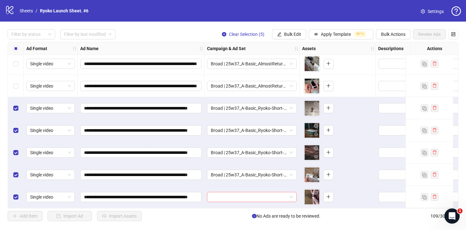
click at [291, 192] on span at bounding box center [252, 197] width 82 height 10
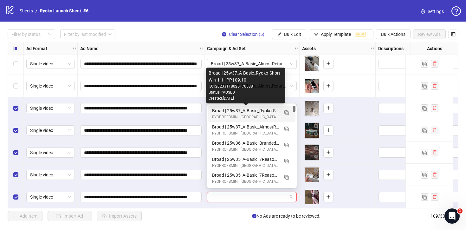
click at [271, 110] on div "Broad | 25w37_A-Basic_Ryoko-Short-Win-1-1 | PP | 09.10" at bounding box center [245, 110] width 67 height 7
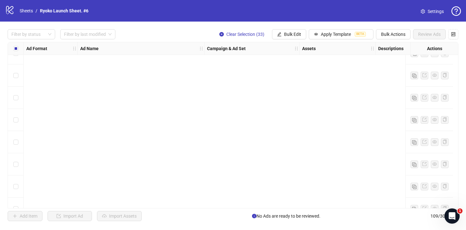
scroll to position [0, 0]
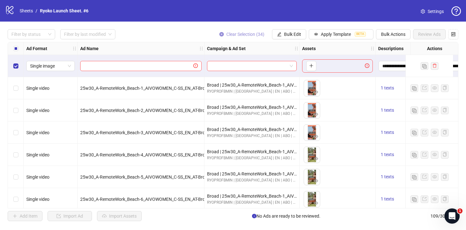
click at [221, 34] on icon "close-circle" at bounding box center [221, 34] width 4 height 4
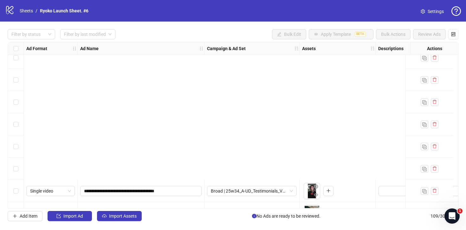
scroll to position [2267, 0]
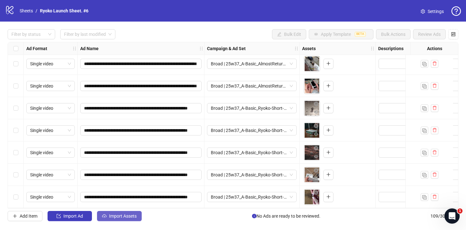
click at [124, 214] on span "Import Assets" at bounding box center [123, 215] width 28 height 5
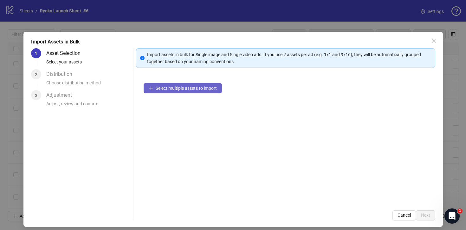
click at [169, 87] on span "Select multiple assets to import" at bounding box center [186, 88] width 61 height 5
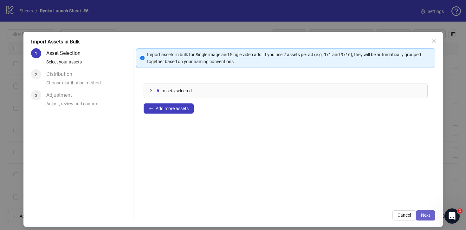
click at [429, 213] on span "Next" at bounding box center [425, 214] width 9 height 5
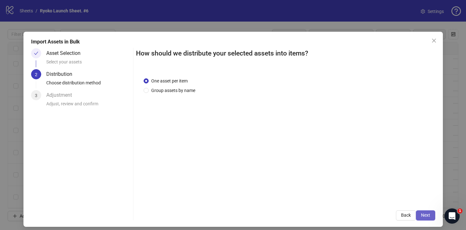
click at [424, 214] on span "Next" at bounding box center [425, 214] width 9 height 5
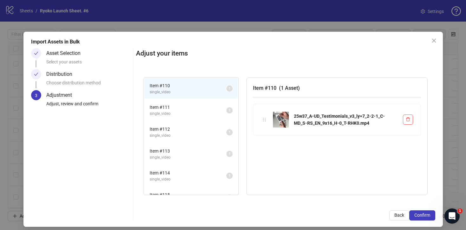
scroll to position [14, 0]
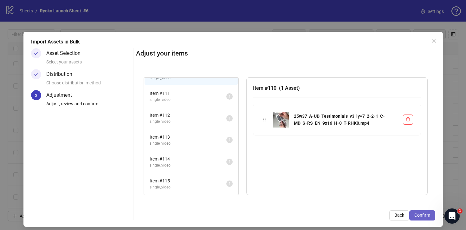
click at [429, 217] on span "Confirm" at bounding box center [422, 214] width 16 height 5
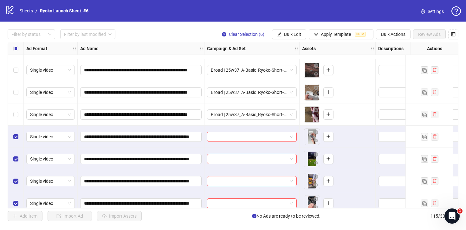
scroll to position [2400, 0]
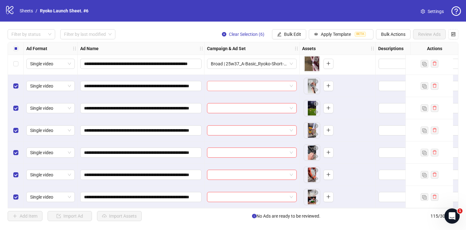
click at [295, 84] on div at bounding box center [252, 86] width 90 height 10
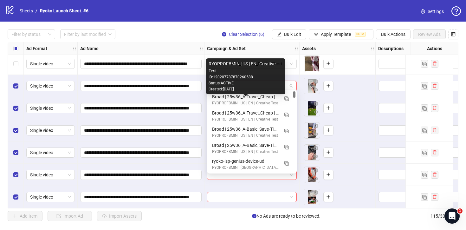
scroll to position [229, 0]
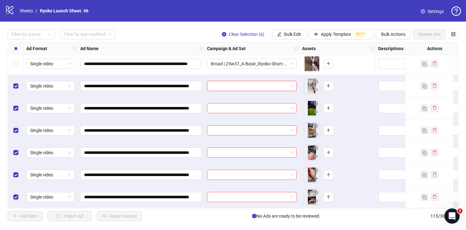
click at [294, 82] on div at bounding box center [252, 86] width 90 height 10
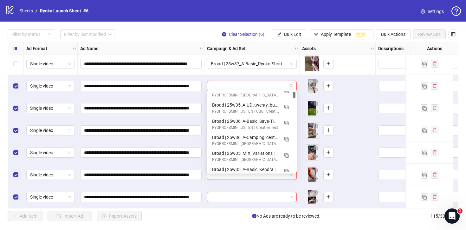
scroll to position [449, 0]
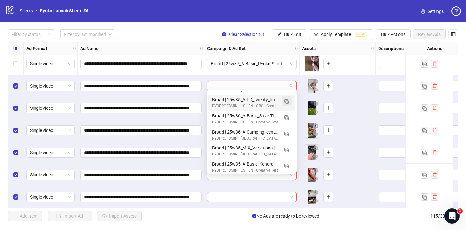
click at [285, 100] on img "button" at bounding box center [286, 101] width 4 height 4
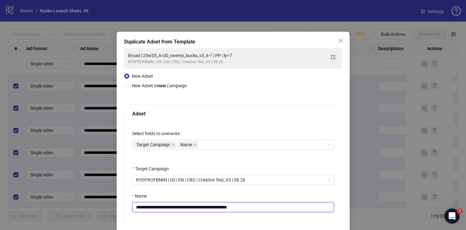
click at [257, 206] on input "**********" at bounding box center [233, 207] width 202 height 10
drag, startPoint x: 219, startPoint y: 207, endPoint x: 151, endPoint y: 205, distance: 67.8
click at [151, 205] on input "**********" at bounding box center [233, 207] width 202 height 10
paste input "**********"
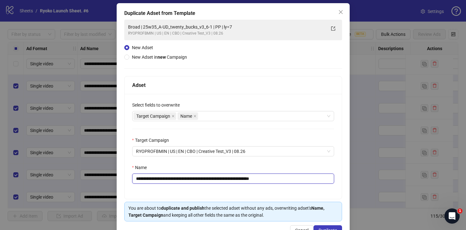
scroll to position [48, 0]
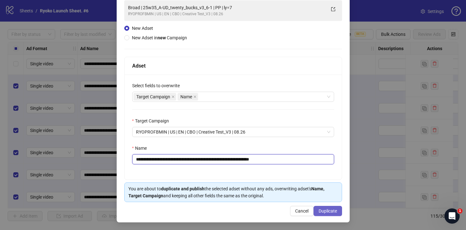
type input "**********"
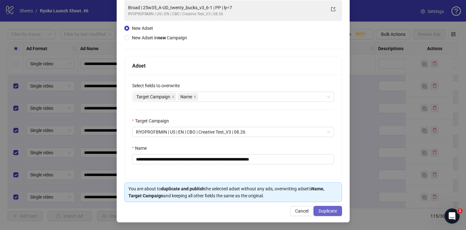
click at [324, 208] on span "Duplicate" at bounding box center [327, 210] width 18 height 5
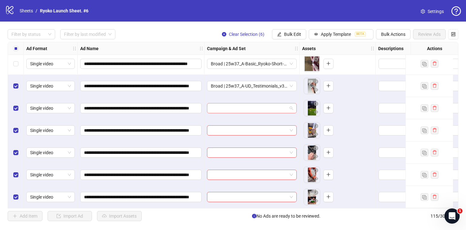
click at [291, 108] on span at bounding box center [252, 108] width 82 height 10
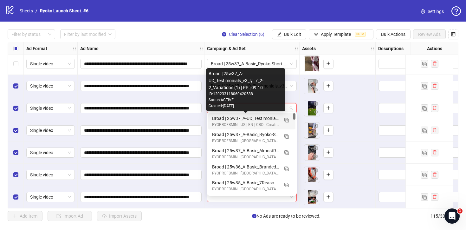
click at [270, 118] on div "Broad | 25w37_A-UD_Testimonials_v3_ly=7_2-2_Variations (1) | PP | 09.10" at bounding box center [245, 118] width 67 height 7
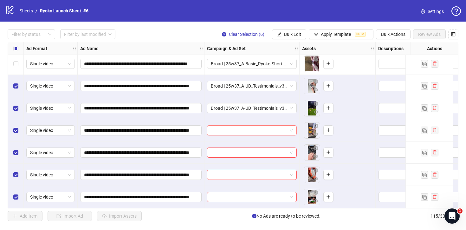
click at [293, 130] on div at bounding box center [252, 130] width 90 height 10
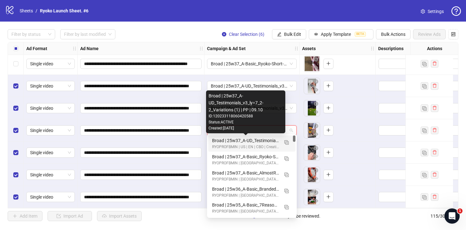
click at [269, 144] on div "RYOPROFBMIN | US | EN | CBO | Creative Test_V3 | 08.26" at bounding box center [245, 147] width 67 height 6
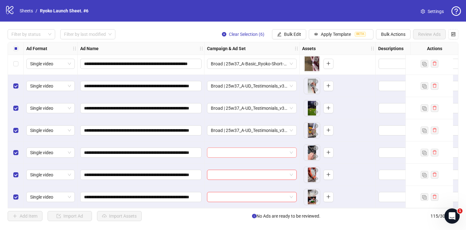
click at [290, 149] on span at bounding box center [252, 153] width 82 height 10
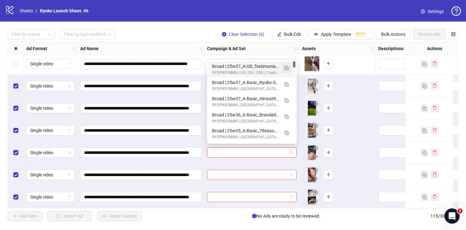
click at [286, 69] on img "button" at bounding box center [286, 68] width 4 height 4
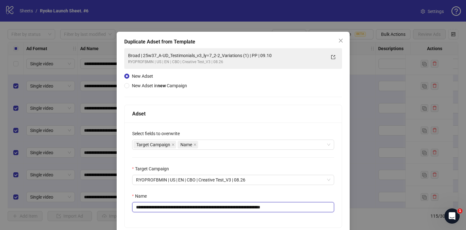
click at [296, 207] on input "**********" at bounding box center [233, 207] width 202 height 10
click at [254, 208] on input "**********" at bounding box center [233, 207] width 202 height 10
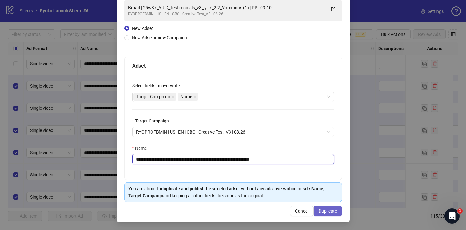
type input "**********"
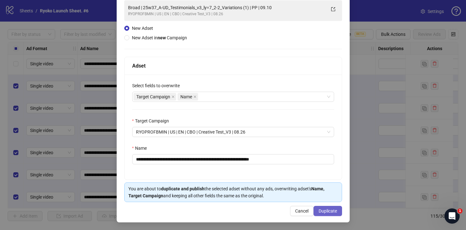
click at [325, 207] on button "Duplicate" at bounding box center [327, 211] width 29 height 10
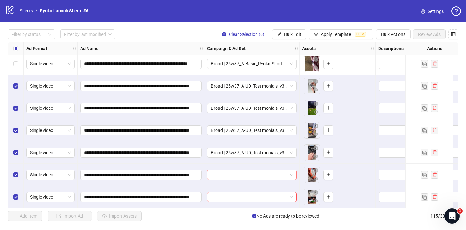
click at [291, 174] on span at bounding box center [252, 175] width 82 height 10
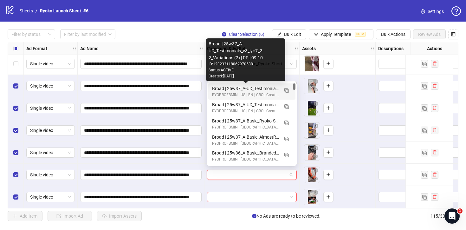
click at [269, 89] on div "Broad | 25w37_A-UD_Testimonials_v3_ly=7_2-2_Variations (2) | PP | 09.10" at bounding box center [245, 88] width 67 height 7
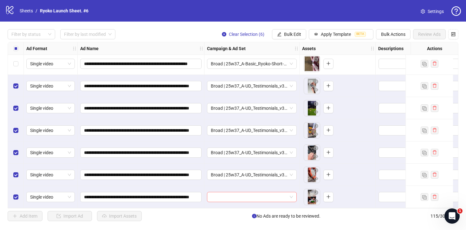
click at [292, 193] on span at bounding box center [252, 197] width 82 height 10
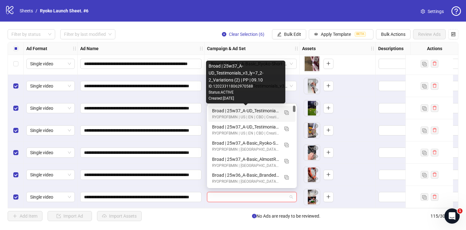
click at [268, 110] on div "Broad | 25w37_A-UD_Testimonials_v3_ly=7_2-2_Variations (2) | PP | 09.10" at bounding box center [245, 110] width 67 height 7
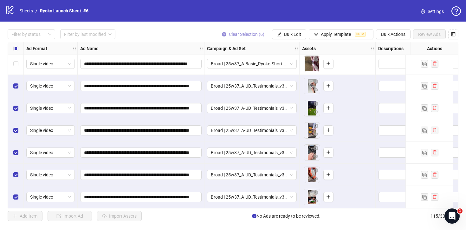
click at [236, 35] on span "Clear Selection (6)" at bounding box center [246, 34] width 35 height 5
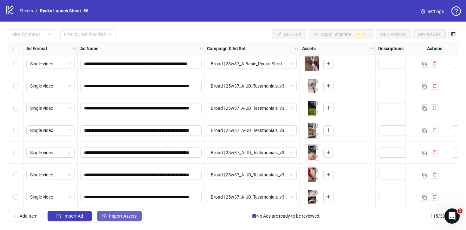
click at [123, 213] on span "Import Assets" at bounding box center [123, 215] width 28 height 5
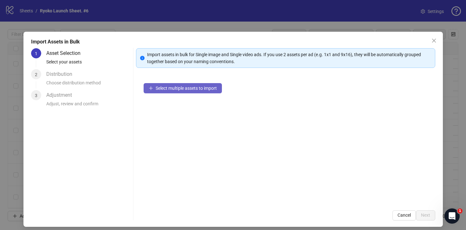
click at [175, 83] on button "Select multiple assets to import" at bounding box center [183, 88] width 78 height 10
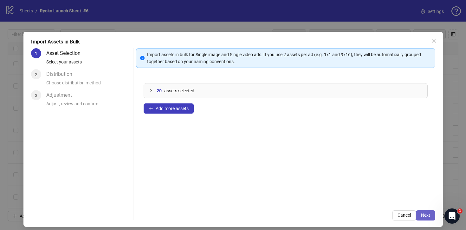
click at [424, 212] on span "Next" at bounding box center [425, 214] width 9 height 5
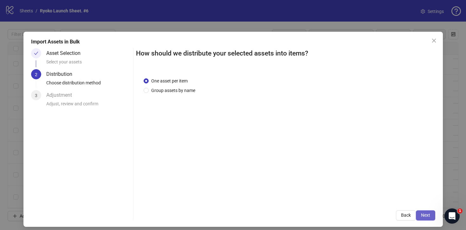
click at [422, 212] on span "Next" at bounding box center [425, 214] width 9 height 5
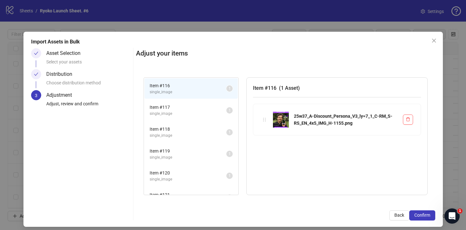
click at [189, 109] on span "Item # 117" at bounding box center [188, 107] width 77 height 7
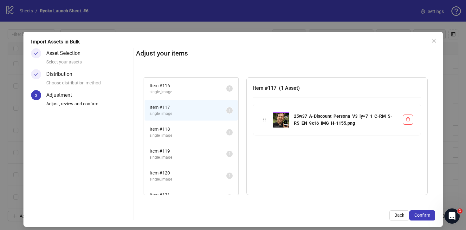
click at [192, 89] on span "single_image" at bounding box center [188, 92] width 77 height 6
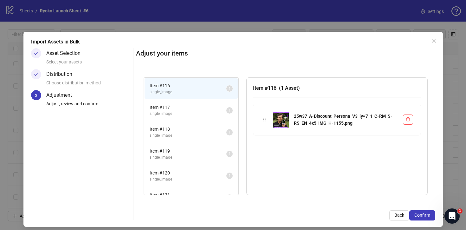
click at [215, 109] on span "Item # 117" at bounding box center [188, 107] width 77 height 7
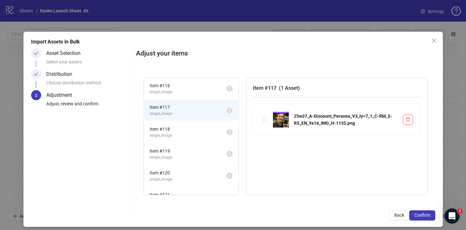
click at [200, 155] on span "single_image" at bounding box center [188, 157] width 77 height 6
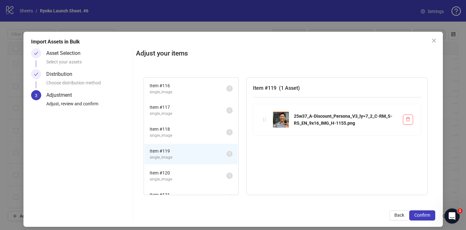
click at [198, 106] on span "Item # 117" at bounding box center [188, 107] width 77 height 7
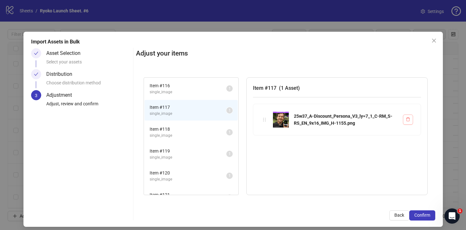
click at [409, 120] on icon "delete" at bounding box center [408, 119] width 4 height 4
click at [212, 141] on li "Item # 118 single_image 1" at bounding box center [190, 132] width 93 height 21
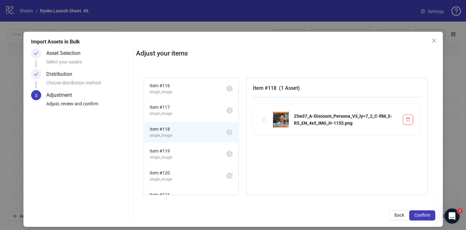
click at [200, 109] on span "Item # 117" at bounding box center [188, 107] width 77 height 7
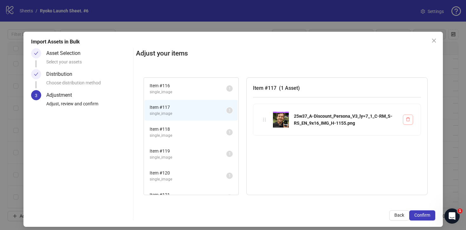
click at [408, 118] on icon "delete" at bounding box center [408, 119] width 4 height 4
click at [202, 152] on span "Item # 119" at bounding box center [188, 150] width 77 height 7
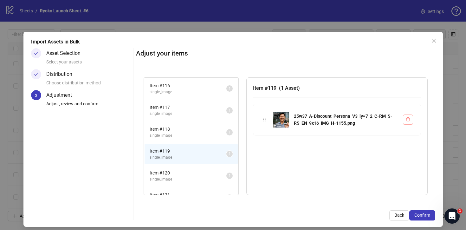
click at [408, 117] on icon "delete" at bounding box center [408, 119] width 4 height 4
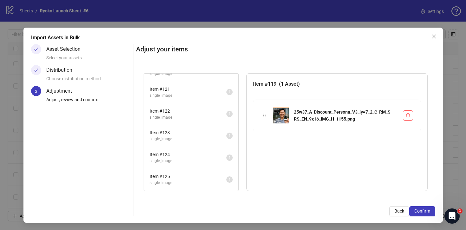
scroll to position [319, 0]
click at [424, 212] on span "Confirm" at bounding box center [422, 210] width 16 height 5
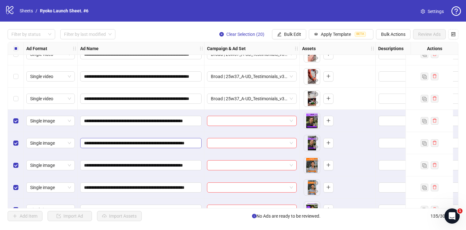
scroll to position [0, 34]
click at [220, 33] on icon "close-circle" at bounding box center [221, 34] width 4 height 4
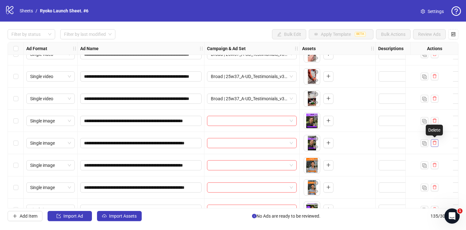
click at [435, 140] on icon "delete" at bounding box center [434, 142] width 4 height 4
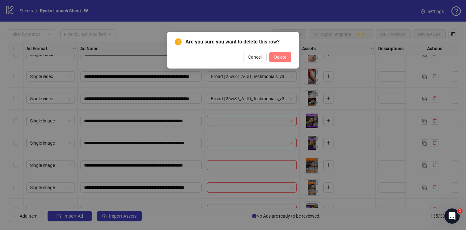
click at [280, 56] on span "Delete" at bounding box center [280, 56] width 12 height 5
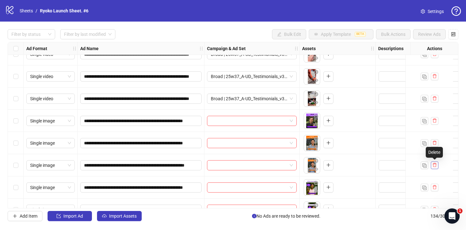
click at [436, 163] on icon "delete" at bounding box center [434, 165] width 4 height 4
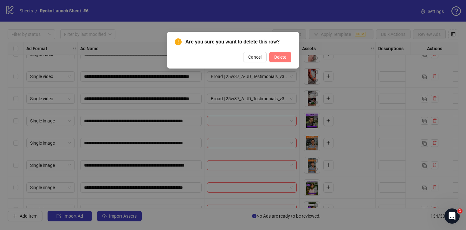
click at [276, 56] on span "Delete" at bounding box center [280, 56] width 12 height 5
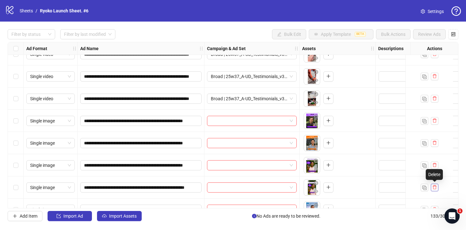
click at [435, 186] on icon "delete" at bounding box center [434, 187] width 4 height 4
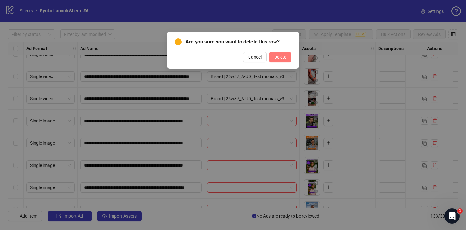
click at [278, 57] on span "Delete" at bounding box center [280, 56] width 12 height 5
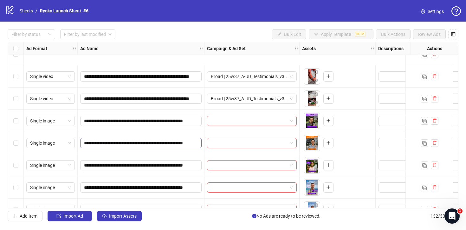
scroll to position [2561, 0]
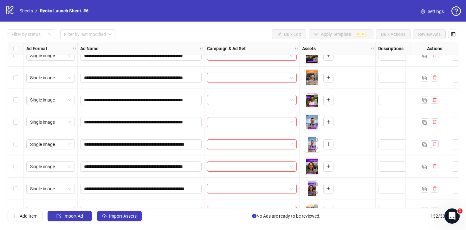
click at [435, 142] on icon "delete" at bounding box center [434, 144] width 4 height 4
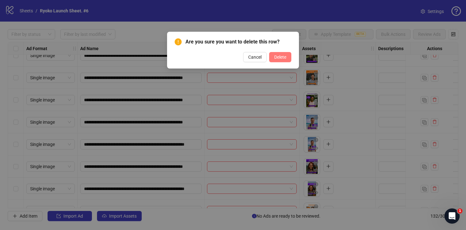
click at [285, 59] on span "Delete" at bounding box center [280, 56] width 12 height 5
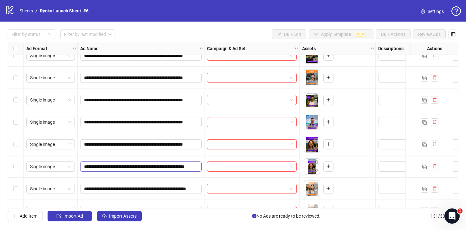
scroll to position [0, 34]
click at [435, 167] on icon "delete" at bounding box center [434, 166] width 4 height 4
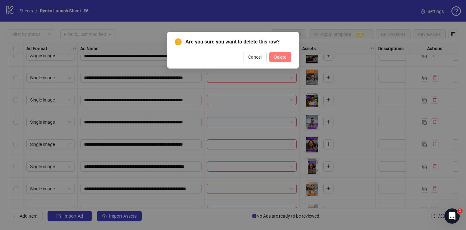
click at [279, 56] on span "Delete" at bounding box center [280, 56] width 12 height 5
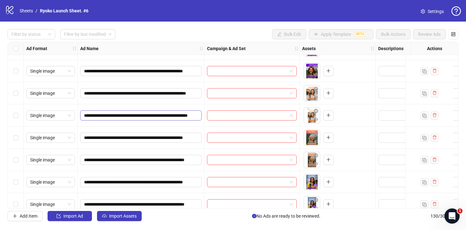
scroll to position [0, 38]
click at [434, 113] on icon "delete" at bounding box center [434, 115] width 4 height 4
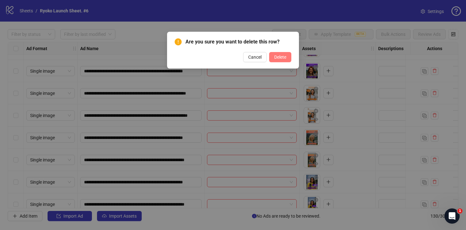
click at [282, 57] on span "Delete" at bounding box center [280, 56] width 12 height 5
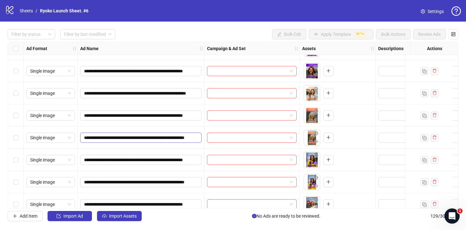
scroll to position [0, 34]
click at [436, 136] on icon "delete" at bounding box center [434, 137] width 4 height 4
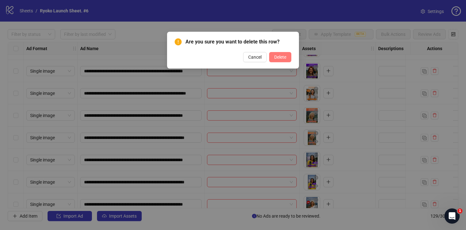
click at [281, 56] on span "Delete" at bounding box center [280, 56] width 12 height 5
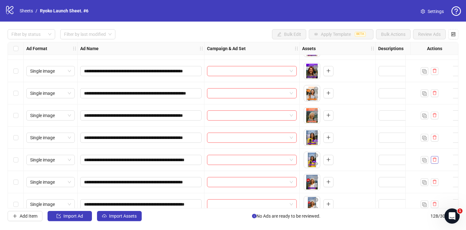
click at [434, 159] on icon "delete" at bounding box center [434, 159] width 4 height 4
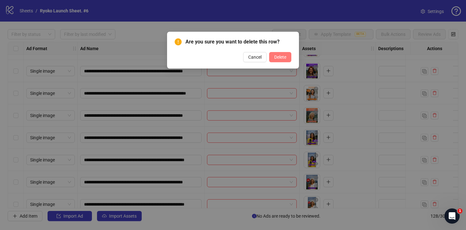
click at [279, 54] on button "Delete" at bounding box center [280, 57] width 22 height 10
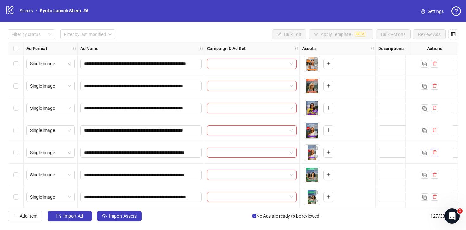
click at [434, 150] on icon "delete" at bounding box center [434, 152] width 4 height 4
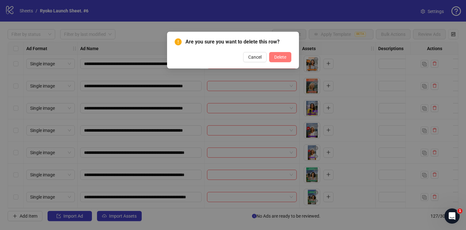
click at [274, 59] on span "Delete" at bounding box center [280, 56] width 12 height 5
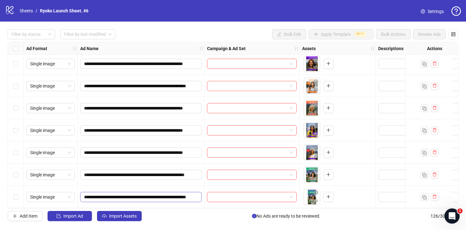
scroll to position [0, 37]
click at [437, 193] on button "button" at bounding box center [435, 197] width 8 height 8
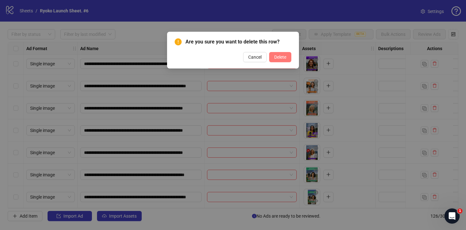
click at [278, 57] on span "Delete" at bounding box center [280, 56] width 12 height 5
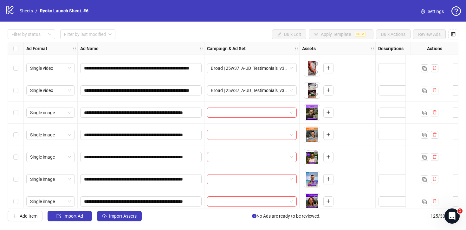
scroll to position [2492, 0]
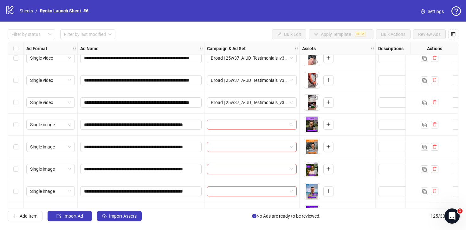
click at [292, 122] on span at bounding box center [252, 125] width 82 height 10
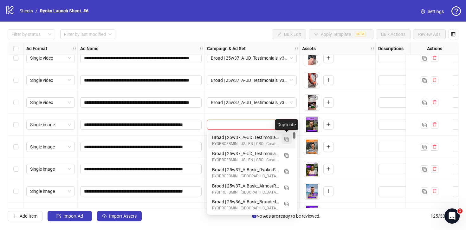
click at [288, 139] on img "button" at bounding box center [286, 139] width 4 height 4
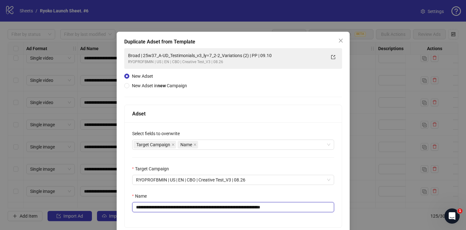
click at [297, 206] on input "**********" at bounding box center [233, 207] width 202 height 10
drag, startPoint x: 257, startPoint y: 204, endPoint x: 152, endPoint y: 208, distance: 104.9
click at [152, 208] on input "**********" at bounding box center [233, 207] width 202 height 10
paste input "text"
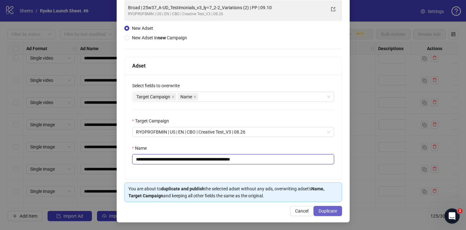
type input "**********"
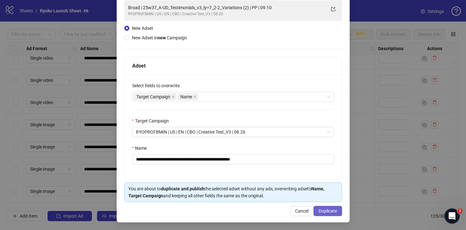
click at [331, 212] on span "Duplicate" at bounding box center [327, 210] width 18 height 5
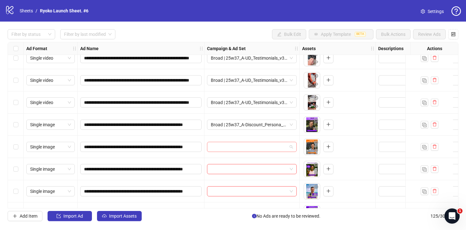
click at [293, 146] on div at bounding box center [252, 147] width 90 height 10
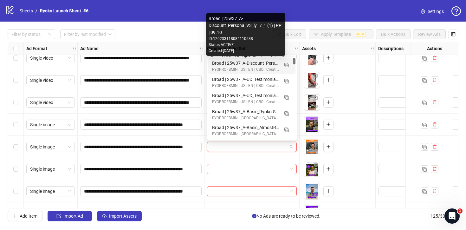
click at [259, 64] on div "Broad | 25w37_A-Discount_Persona_V3_ly=7_1 (1) | PP | 09.10" at bounding box center [245, 63] width 67 height 7
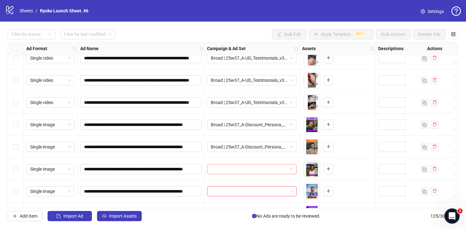
click at [291, 168] on span at bounding box center [252, 169] width 82 height 10
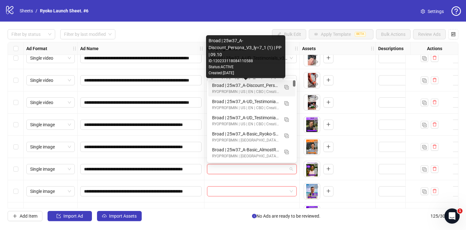
click at [268, 87] on div "Broad | 25w37_A-Discount_Persona_V3_ly=7_1 (1) | PP | 09.10" at bounding box center [245, 85] width 67 height 7
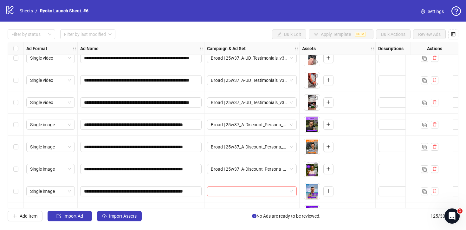
click at [290, 193] on span at bounding box center [252, 191] width 82 height 10
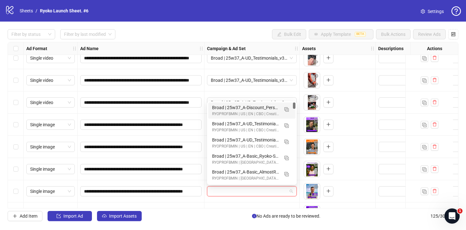
click at [274, 107] on div "Broad | 25w37_A-Discount_Persona_V3_ly=7_1 (1) | PP | 09.10" at bounding box center [245, 107] width 67 height 7
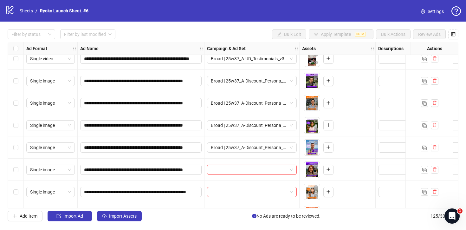
scroll to position [2546, 0]
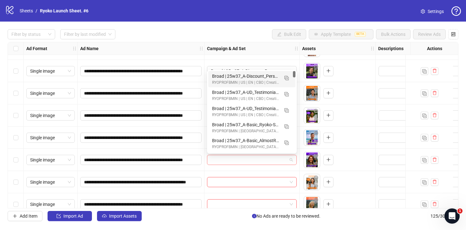
click at [290, 158] on span at bounding box center [252, 160] width 82 height 10
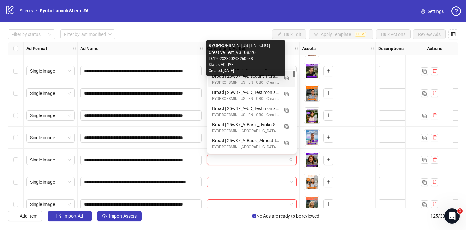
click at [263, 79] on div "Broad | 25w37_A-Discount_Persona_V3_ly=7_1 (1) | PP | 09.10" at bounding box center [245, 76] width 67 height 7
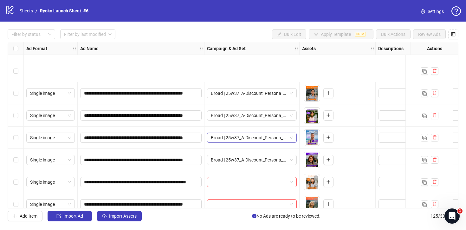
scroll to position [2622, 0]
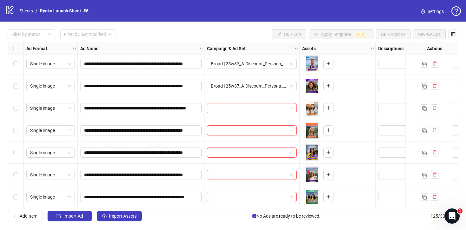
click at [291, 106] on span at bounding box center [252, 108] width 82 height 10
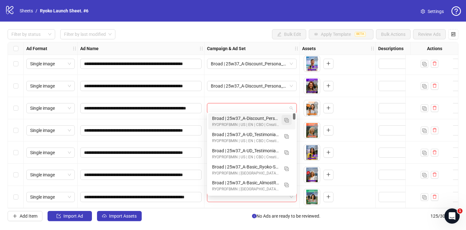
click at [288, 121] on img "button" at bounding box center [286, 120] width 4 height 4
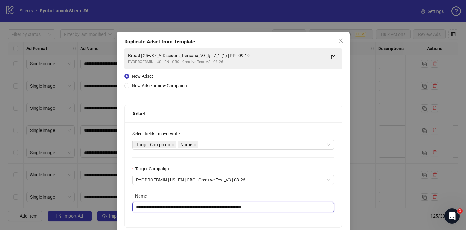
click at [285, 208] on input "**********" at bounding box center [233, 207] width 202 height 10
click at [232, 206] on input "**********" at bounding box center [233, 207] width 202 height 10
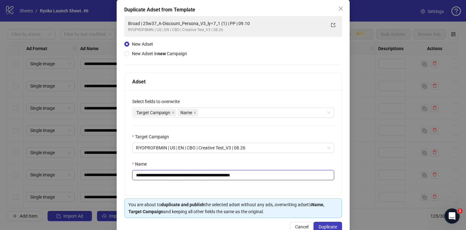
scroll to position [48, 0]
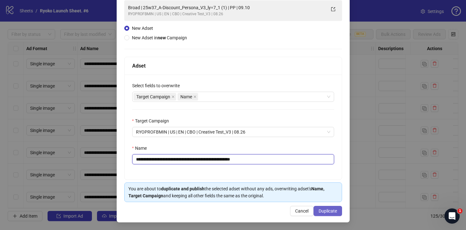
type input "**********"
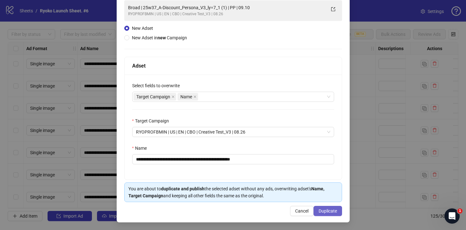
click at [319, 211] on span "Duplicate" at bounding box center [327, 210] width 18 height 5
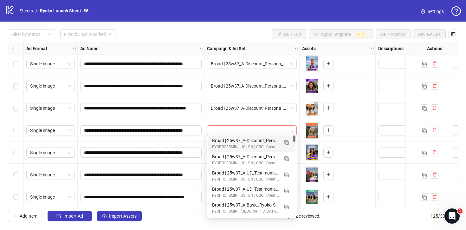
click at [291, 129] on span at bounding box center [252, 130] width 82 height 10
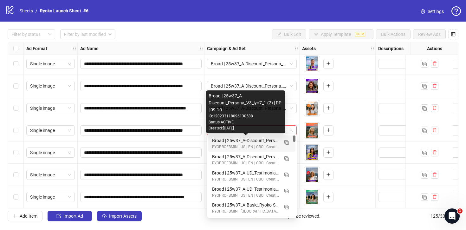
click at [273, 139] on div "Broad | 25w37_A-Discount_Persona_V3_ly=7_1 (2) | PP | 09.10" at bounding box center [245, 140] width 67 height 7
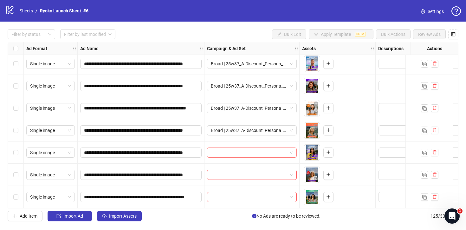
click at [292, 152] on span at bounding box center [252, 153] width 82 height 10
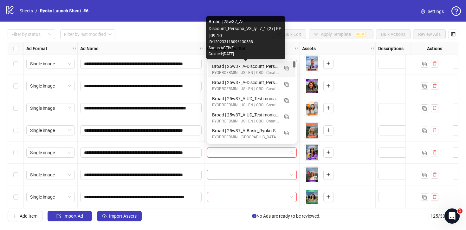
click at [253, 64] on div "Broad | 25w37_A-Discount_Persona_V3_ly=7_1 (2) | PP | 09.10" at bounding box center [245, 66] width 67 height 7
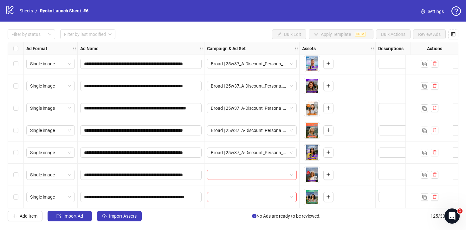
click at [292, 172] on span at bounding box center [252, 175] width 82 height 10
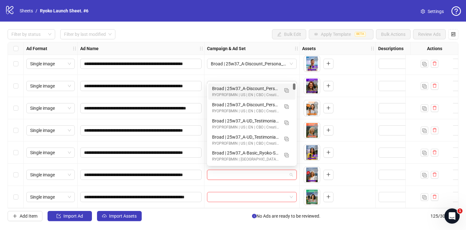
click at [266, 86] on div "Broad | 25w37_A-Discount_Persona_V3_ly=7_1 (2) | PP | 09.10" at bounding box center [245, 88] width 67 height 7
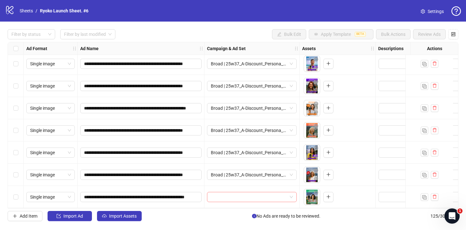
click at [293, 195] on div at bounding box center [252, 197] width 90 height 10
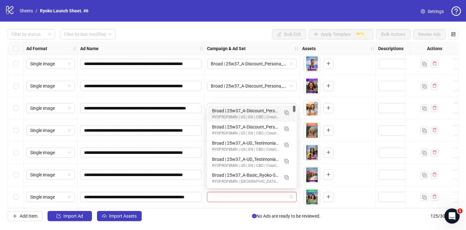
click at [268, 110] on div "Broad | 25w37_A-Discount_Persona_V3_ly=7_1 (2) | PP | 09.10" at bounding box center [245, 110] width 67 height 7
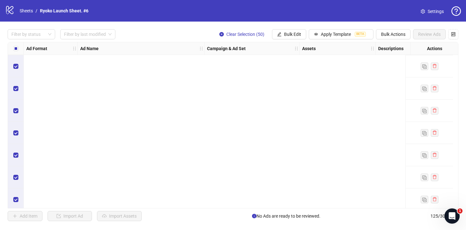
scroll to position [2160, 0]
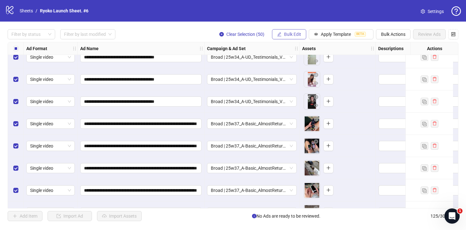
click at [296, 36] on span "Bulk Edit" at bounding box center [292, 34] width 17 height 5
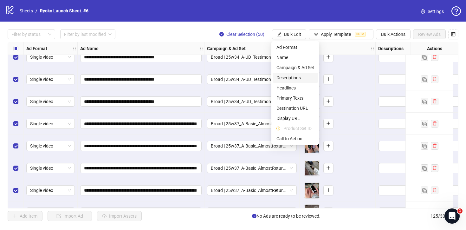
click at [288, 78] on span "Descriptions" at bounding box center [295, 77] width 38 height 7
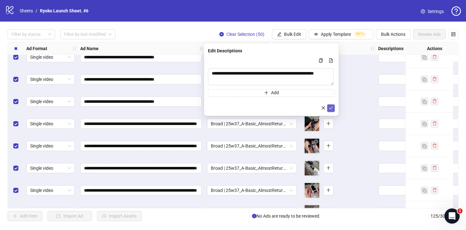
click at [331, 107] on icon "check" at bounding box center [331, 108] width 4 height 4
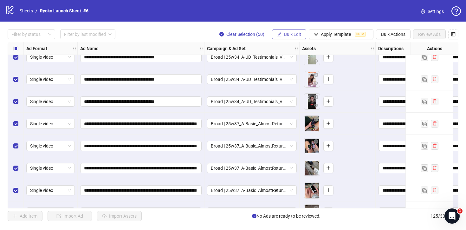
click at [294, 33] on span "Bulk Edit" at bounding box center [292, 34] width 17 height 5
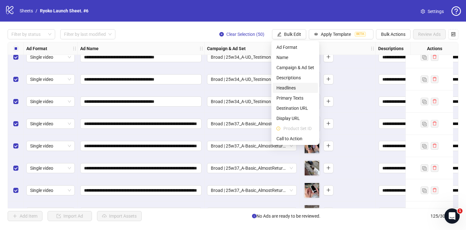
click at [290, 87] on span "Headlines" at bounding box center [295, 87] width 38 height 7
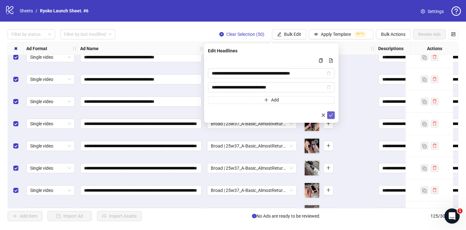
click at [330, 113] on icon "check" at bounding box center [331, 115] width 4 height 4
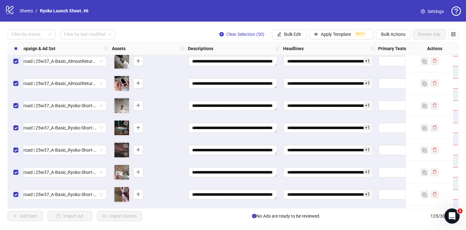
scroll to position [2267, 205]
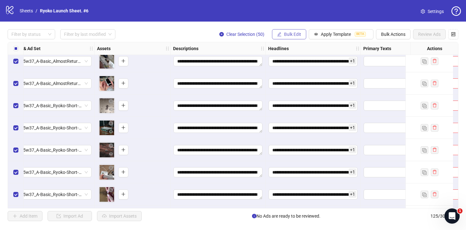
click at [295, 35] on span "Bulk Edit" at bounding box center [292, 34] width 17 height 5
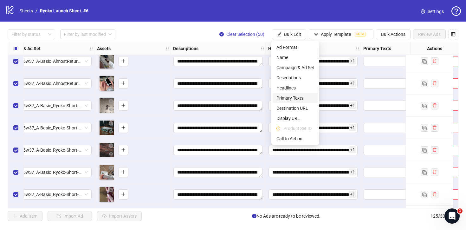
click at [286, 97] on span "Primary Texts" at bounding box center [295, 97] width 38 height 7
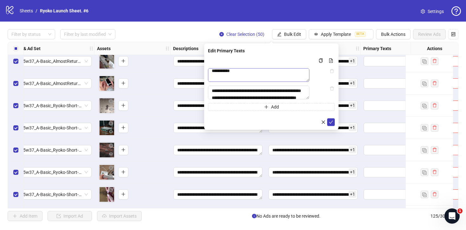
scroll to position [11, 0]
click at [328, 126] on button "submit" at bounding box center [331, 122] width 8 height 8
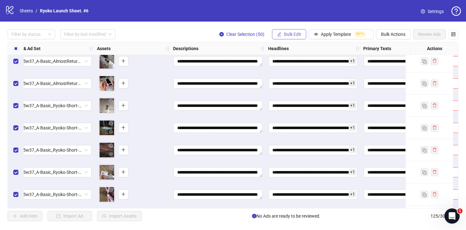
click at [293, 35] on span "Bulk Edit" at bounding box center [292, 34] width 17 height 5
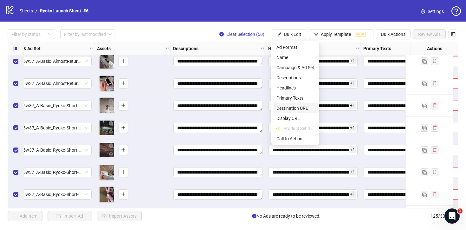
click at [289, 106] on span "Destination URL" at bounding box center [295, 108] width 38 height 7
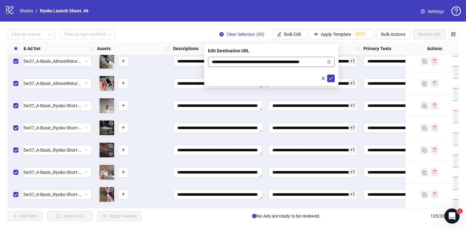
scroll to position [0, 2]
click at [330, 78] on icon "check" at bounding box center [331, 78] width 4 height 4
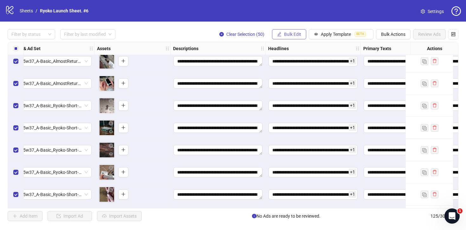
click at [293, 35] on span "Bulk Edit" at bounding box center [292, 34] width 17 height 5
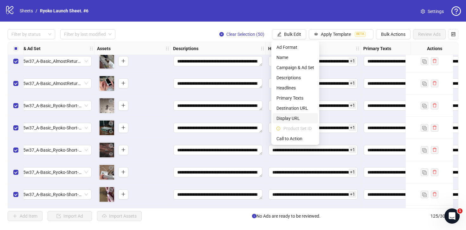
click at [288, 116] on span "Display URL" at bounding box center [295, 118] width 38 height 7
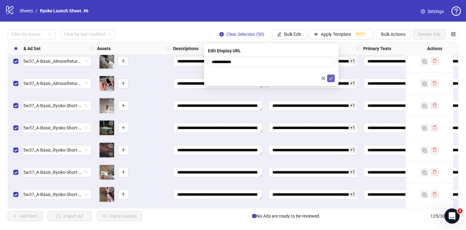
click at [331, 78] on icon "check" at bounding box center [331, 78] width 4 height 3
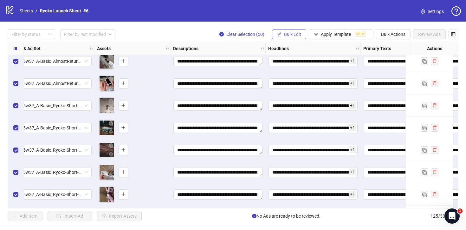
click at [293, 32] on span "Bulk Edit" at bounding box center [292, 34] width 17 height 5
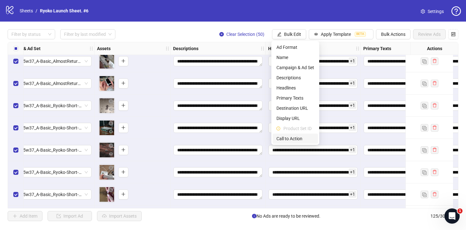
click at [290, 137] on span "Call to Action" at bounding box center [295, 138] width 38 height 7
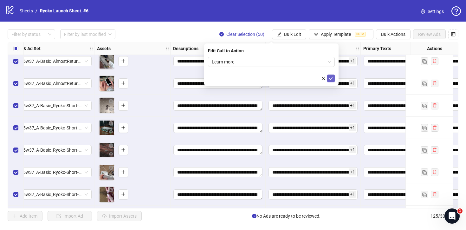
click at [333, 80] on button "submit" at bounding box center [331, 78] width 8 height 8
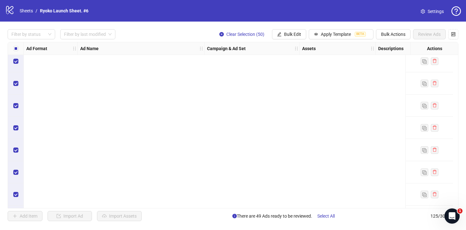
scroll to position [2622, 0]
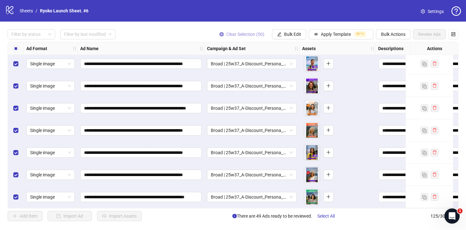
click at [219, 34] on icon "close-circle" at bounding box center [221, 34] width 4 height 4
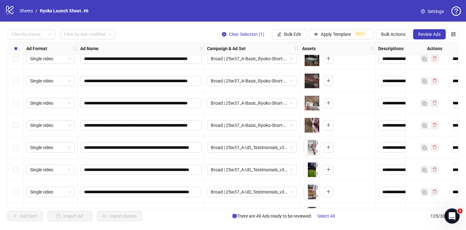
scroll to position [2338, 0]
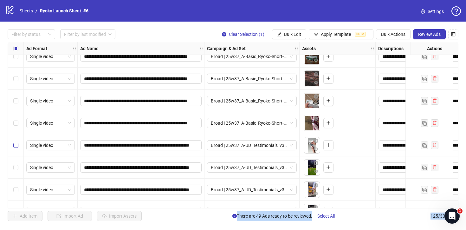
click at [16, 148] on label "Select row 110" at bounding box center [15, 145] width 5 height 7
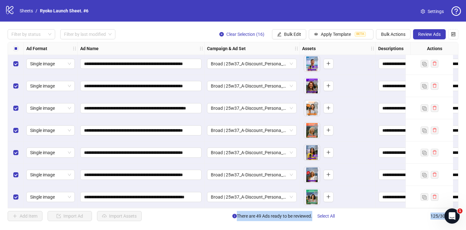
scroll to position [2577, 0]
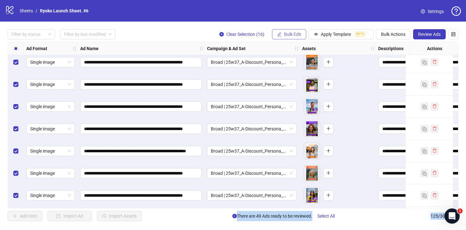
click at [298, 34] on span "Bulk Edit" at bounding box center [292, 34] width 17 height 5
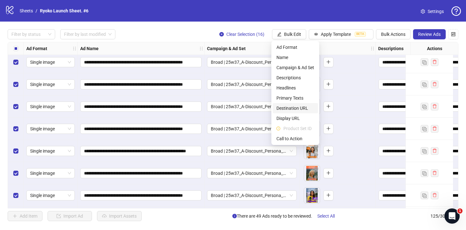
click at [290, 105] on span "Destination URL" at bounding box center [295, 108] width 38 height 7
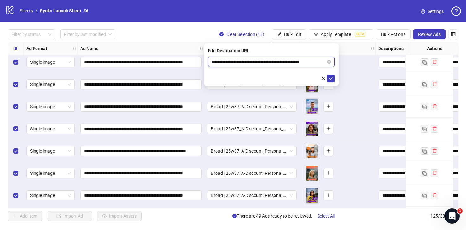
click at [283, 61] on input "**********" at bounding box center [269, 61] width 114 height 7
paste input "*****"
type input "**********"
click at [331, 77] on icon "check" at bounding box center [331, 78] width 4 height 4
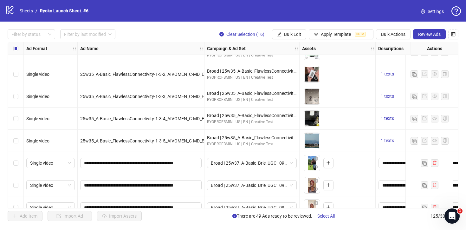
scroll to position [1599, 0]
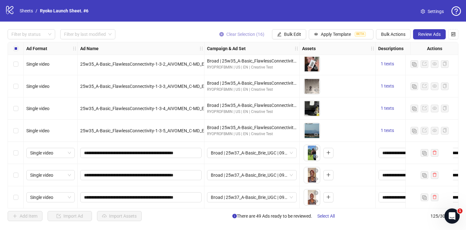
click at [236, 32] on span "Clear Selection (16)" at bounding box center [245, 34] width 38 height 5
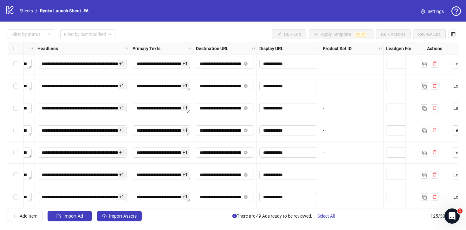
scroll to position [2622, 655]
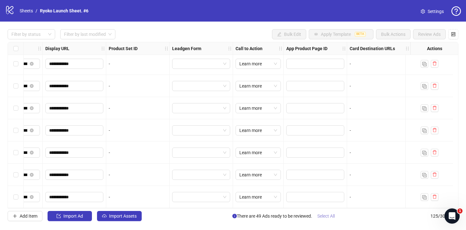
click at [322, 218] on span "Select All" at bounding box center [325, 215] width 17 height 5
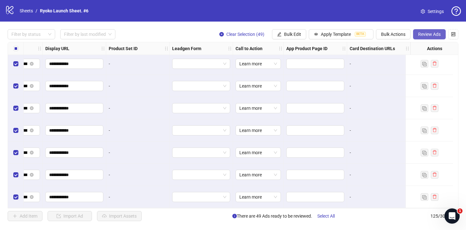
click at [422, 35] on span "Review Ads" at bounding box center [429, 34] width 22 height 5
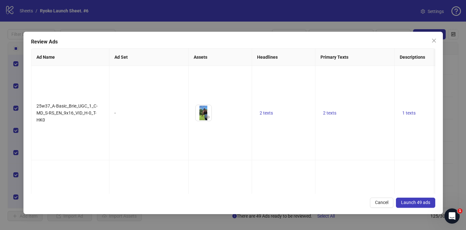
click at [411, 203] on span "Launch 49 ads" at bounding box center [415, 202] width 29 height 5
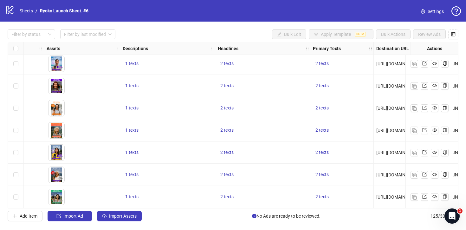
scroll to position [2622, 0]
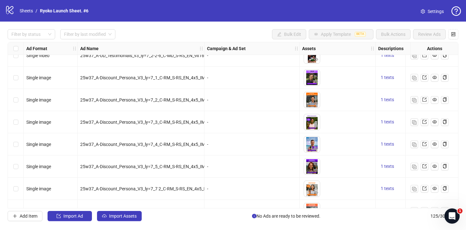
scroll to position [2622, 0]
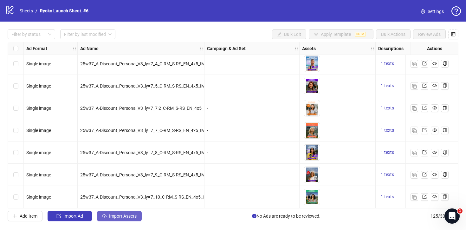
click at [125, 213] on button "Import Assets" at bounding box center [119, 216] width 45 height 10
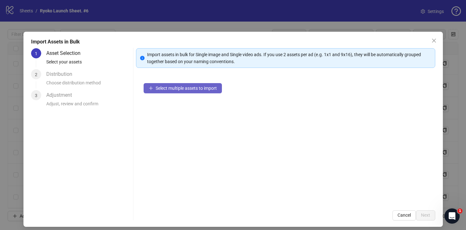
click at [183, 89] on span "Select multiple assets to import" at bounding box center [186, 88] width 61 height 5
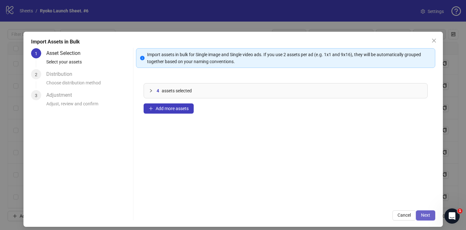
click at [421, 217] on span "Next" at bounding box center [425, 214] width 9 height 5
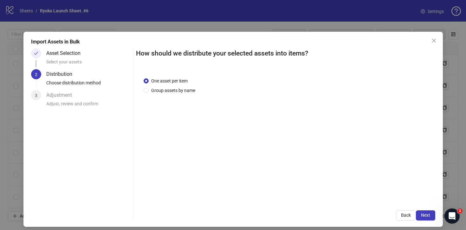
click at [421, 217] on span "Next" at bounding box center [425, 214] width 9 height 5
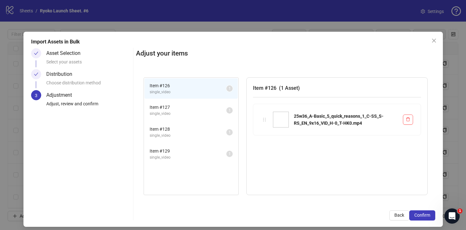
click at [421, 217] on span "Confirm" at bounding box center [422, 214] width 16 height 5
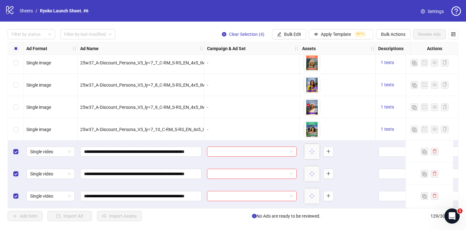
scroll to position [2711, 0]
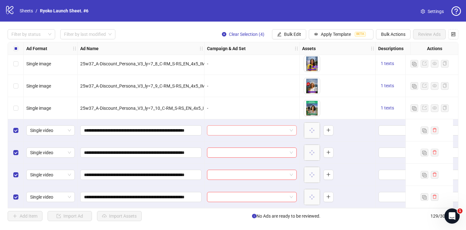
click at [291, 127] on span at bounding box center [252, 130] width 82 height 10
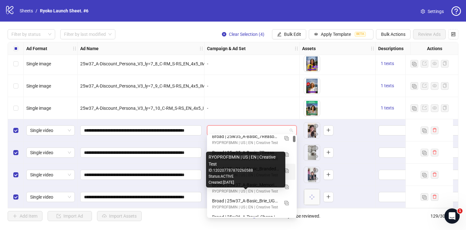
scroll to position [167, 0]
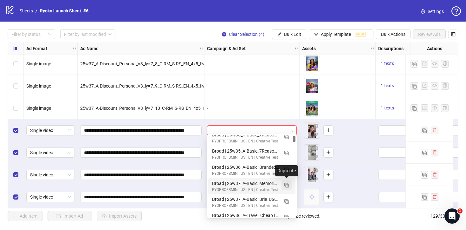
click at [286, 185] on img "button" at bounding box center [286, 185] width 4 height 4
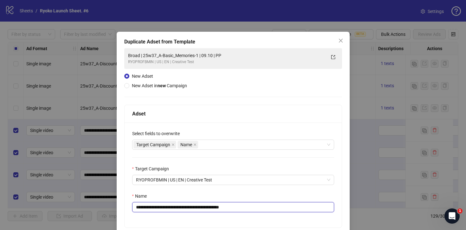
click at [261, 209] on input "**********" at bounding box center [233, 207] width 202 height 10
drag, startPoint x: 206, startPoint y: 207, endPoint x: 151, endPoint y: 206, distance: 55.5
click at [151, 206] on input "**********" at bounding box center [233, 207] width 202 height 10
paste input "*******"
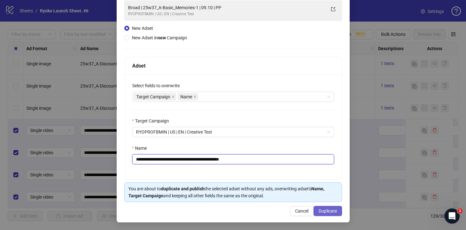
type input "**********"
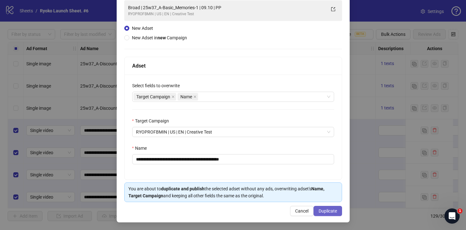
click at [327, 208] on span "Duplicate" at bounding box center [327, 210] width 18 height 5
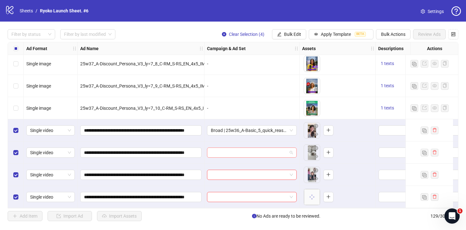
click at [289, 150] on span at bounding box center [252, 153] width 82 height 10
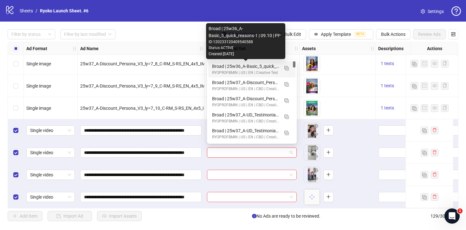
click at [262, 66] on div "Broad | 25w36_A-Basic_5_quick_reasons-1 | 09.10 | PP" at bounding box center [245, 66] width 67 height 7
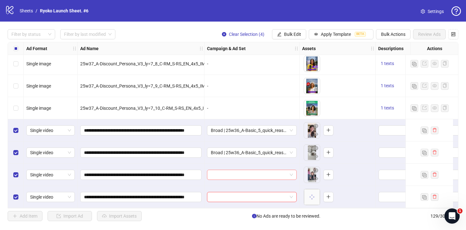
click at [289, 172] on span at bounding box center [252, 175] width 82 height 10
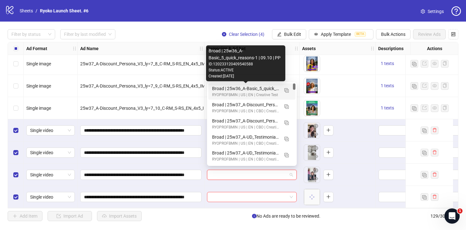
click at [269, 88] on div "Broad | 25w36_A-Basic_5_quick_reasons-1 | 09.10 | PP" at bounding box center [245, 88] width 67 height 7
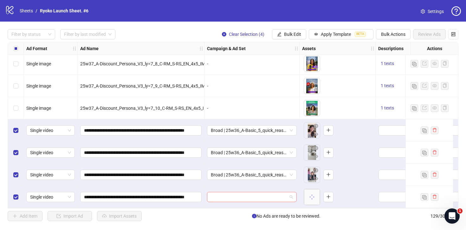
click at [292, 198] on span at bounding box center [252, 197] width 82 height 10
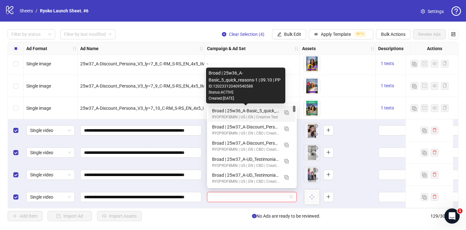
click at [268, 108] on div "Broad | 25w36_A-Basic_5_quick_reasons-1 | 09.10 | PP" at bounding box center [245, 110] width 67 height 7
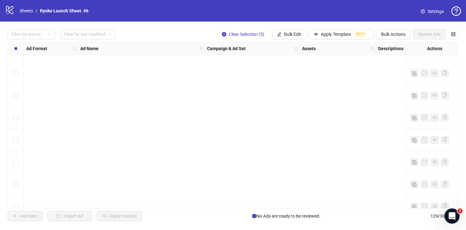
scroll to position [2711, 0]
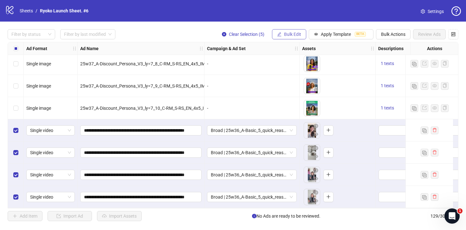
click at [286, 30] on button "Bulk Edit" at bounding box center [289, 34] width 34 height 10
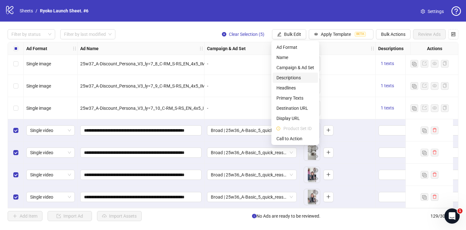
click at [290, 75] on span "Descriptions" at bounding box center [295, 77] width 38 height 7
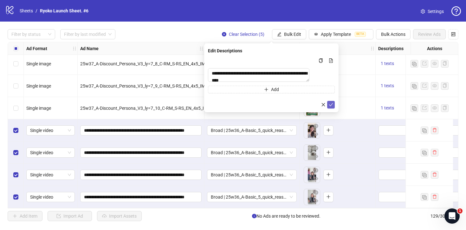
click at [330, 106] on icon "check" at bounding box center [331, 104] width 4 height 4
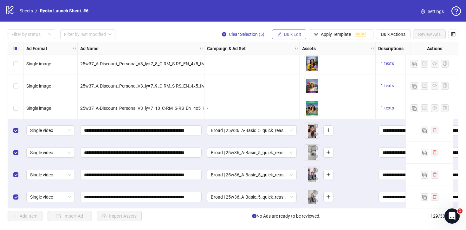
click at [293, 36] on span "Bulk Edit" at bounding box center [292, 34] width 17 height 5
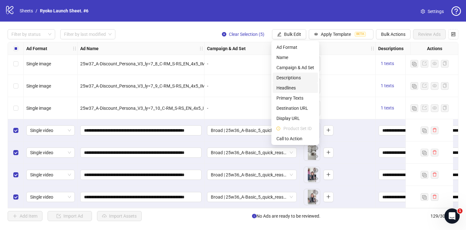
click at [291, 88] on span "Headlines" at bounding box center [295, 87] width 38 height 7
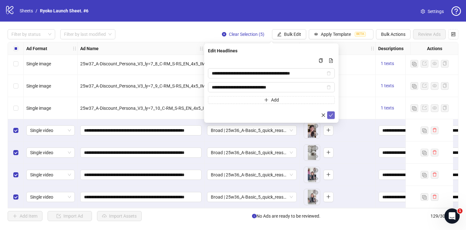
click at [332, 113] on icon "check" at bounding box center [331, 115] width 4 height 4
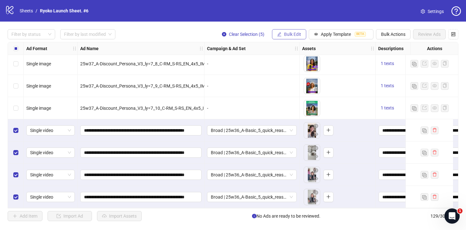
click at [293, 35] on span "Bulk Edit" at bounding box center [292, 34] width 17 height 5
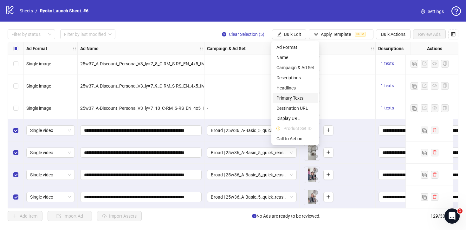
click at [290, 97] on span "Primary Texts" at bounding box center [295, 97] width 38 height 7
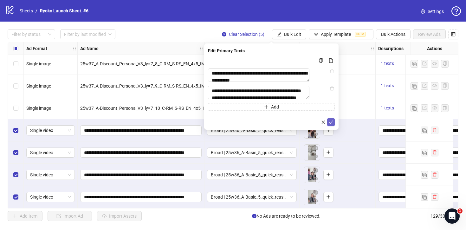
click at [331, 124] on icon "check" at bounding box center [331, 122] width 4 height 4
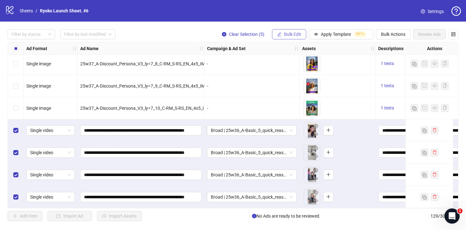
click at [294, 32] on span "Bulk Edit" at bounding box center [292, 34] width 17 height 5
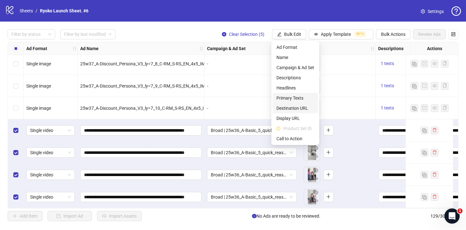
click at [294, 106] on span "Destination URL" at bounding box center [295, 108] width 38 height 7
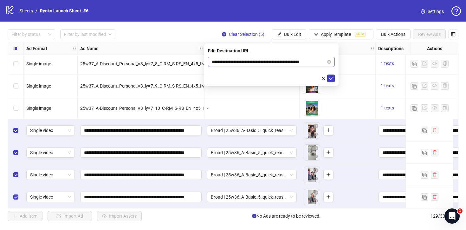
scroll to position [0, 2]
click at [332, 78] on icon "check" at bounding box center [331, 78] width 4 height 4
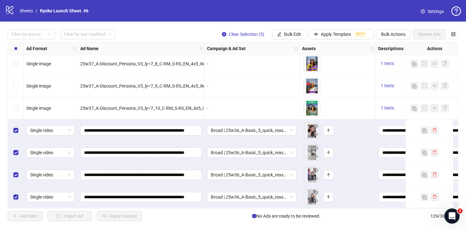
click at [281, 29] on div "Filter by status Filter by last modified Clear Selection (5) Bulk Edit Apply Te…" at bounding box center [233, 125] width 466 height 207
click at [281, 34] on button "Bulk Edit" at bounding box center [289, 34] width 34 height 10
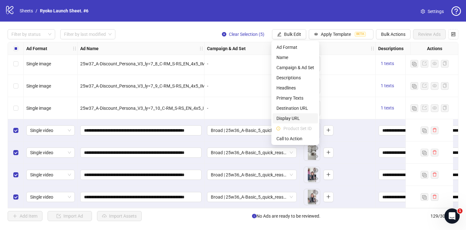
click at [293, 118] on span "Display URL" at bounding box center [295, 118] width 38 height 7
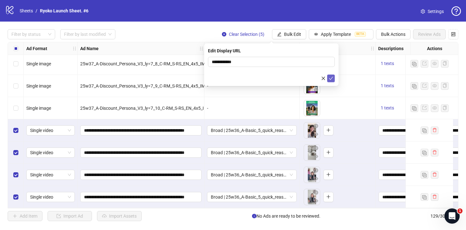
click at [332, 78] on icon "check" at bounding box center [331, 78] width 4 height 4
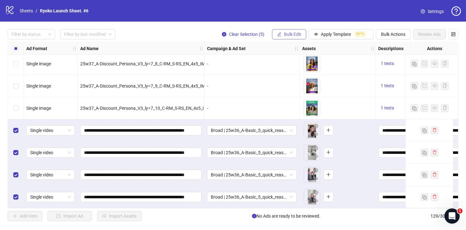
click at [285, 34] on span "Bulk Edit" at bounding box center [292, 34] width 17 height 5
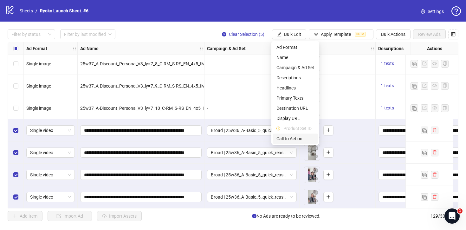
click at [292, 137] on span "Call to Action" at bounding box center [295, 138] width 38 height 7
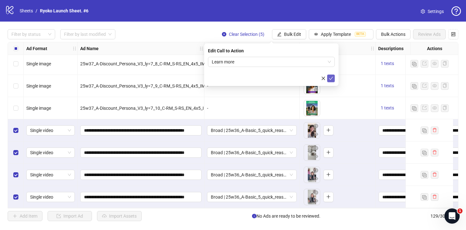
click at [332, 78] on icon "check" at bounding box center [331, 78] width 4 height 4
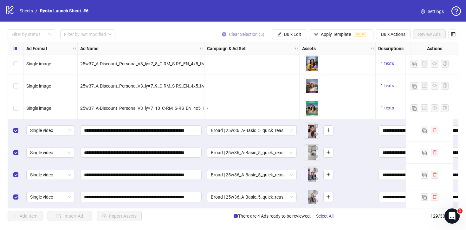
click at [226, 35] on button "Clear Selection (5)" at bounding box center [243, 34] width 53 height 10
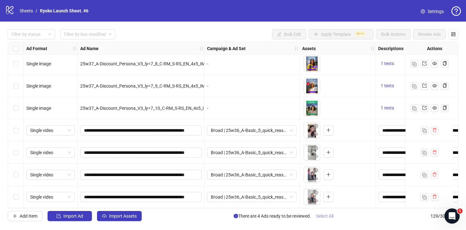
click at [327, 215] on span "Select All" at bounding box center [324, 215] width 17 height 5
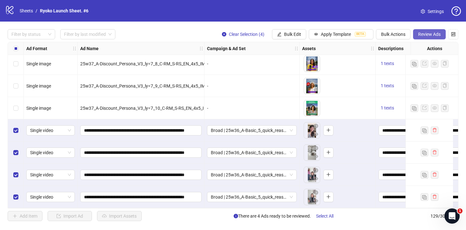
click at [427, 35] on span "Review Ads" at bounding box center [429, 34] width 22 height 5
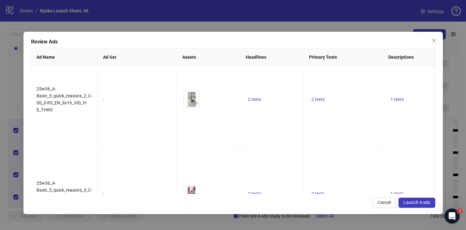
scroll to position [137, 0]
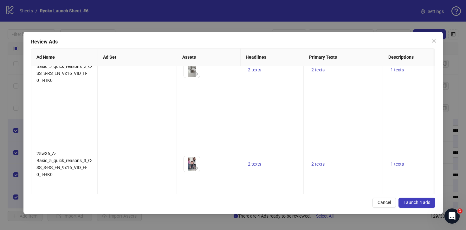
click at [422, 201] on span "Launch 4 ads" at bounding box center [416, 202] width 27 height 5
